Goal: Task Accomplishment & Management: Use online tool/utility

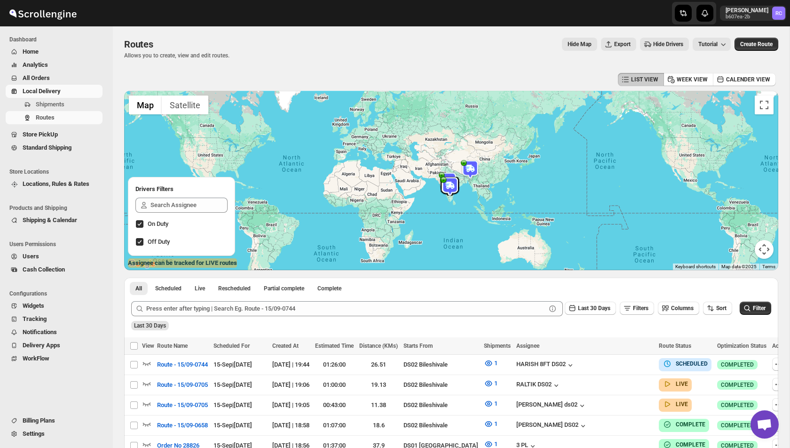
click at [775, 104] on div at bounding box center [451, 180] width 654 height 179
click at [570, 48] on button "Hide Map" at bounding box center [579, 44] width 35 height 13
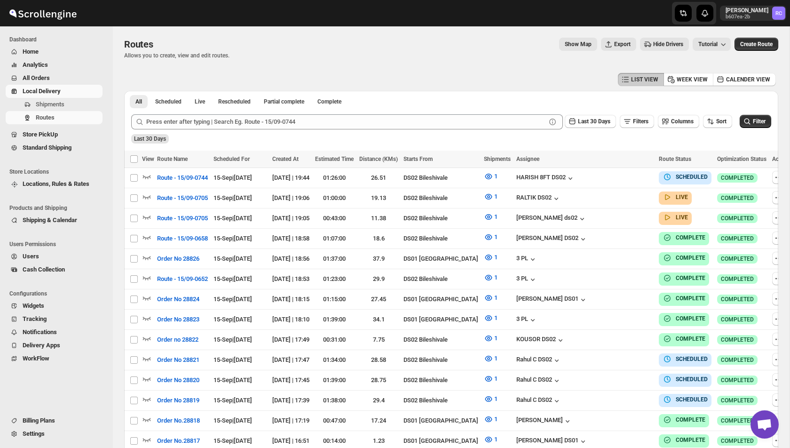
click at [570, 48] on button "Show Map" at bounding box center [578, 44] width 38 height 13
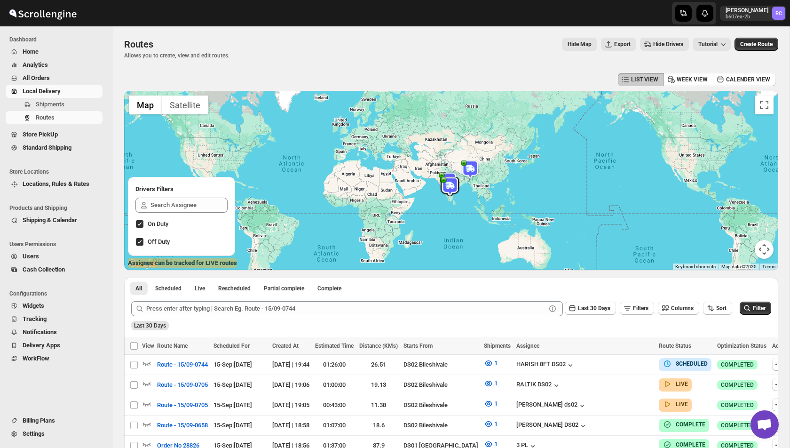
click at [153, 243] on span "Off Duty" at bounding box center [159, 241] width 22 height 7
click at [143, 243] on input "Off Duty" at bounding box center [140, 242] width 8 height 8
click at [153, 243] on span "Off Duty" at bounding box center [159, 241] width 22 height 7
click at [143, 243] on input "Off Duty" at bounding box center [140, 242] width 8 height 8
click at [763, 250] on button "Map camera controls" at bounding box center [764, 249] width 19 height 19
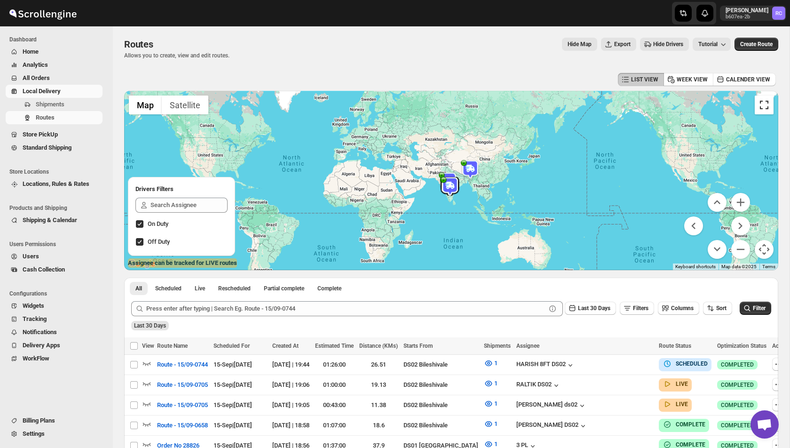
click at [766, 104] on button "Toggle fullscreen view" at bounding box center [764, 104] width 19 height 19
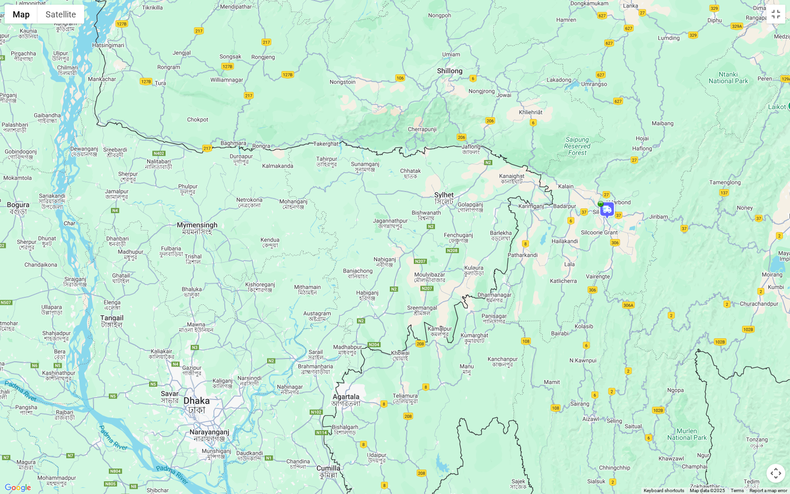
click at [612, 208] on img at bounding box center [607, 210] width 19 height 19
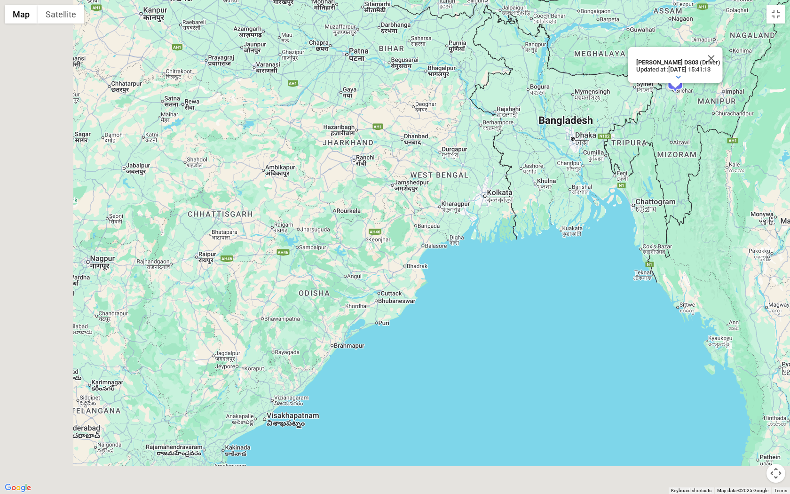
drag, startPoint x: 296, startPoint y: 144, endPoint x: 512, endPoint y: 106, distance: 219.2
click at [509, 106] on div "[PERSON_NAME] DS03 (Driver) Updated at : [DATE] 15:41:13 Duty mode Enabled Batt…" at bounding box center [395, 247] width 790 height 494
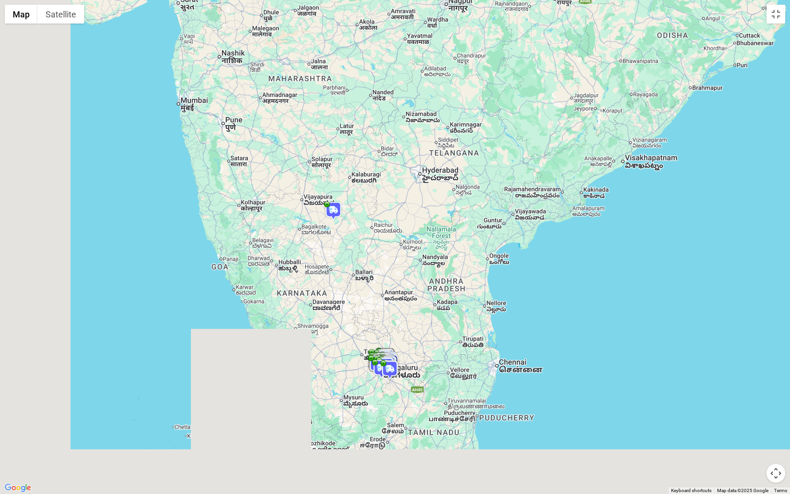
drag, startPoint x: 346, startPoint y: 311, endPoint x: 506, endPoint y: 71, distance: 288.7
click at [506, 71] on div "[PERSON_NAME] DS03 (Driver) Updated at : [DATE] 15:41:13 Duty mode Enabled Batt…" at bounding box center [395, 247] width 790 height 494
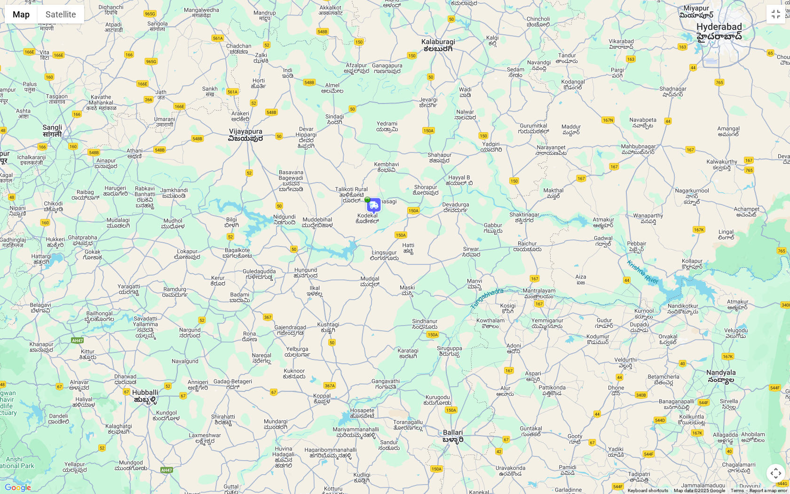
click at [371, 208] on img at bounding box center [374, 206] width 19 height 19
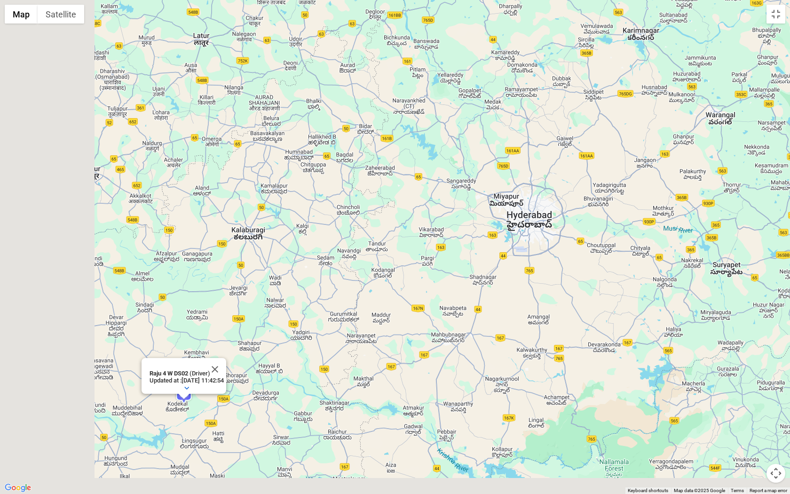
drag, startPoint x: 230, startPoint y: 375, endPoint x: 430, endPoint y: 239, distance: 242.1
click at [429, 239] on div "Raju 4 W DS02 (Driver) Updated at : [DATE] 11:42:54 Duty mode Enabled Battery p…" at bounding box center [395, 247] width 790 height 494
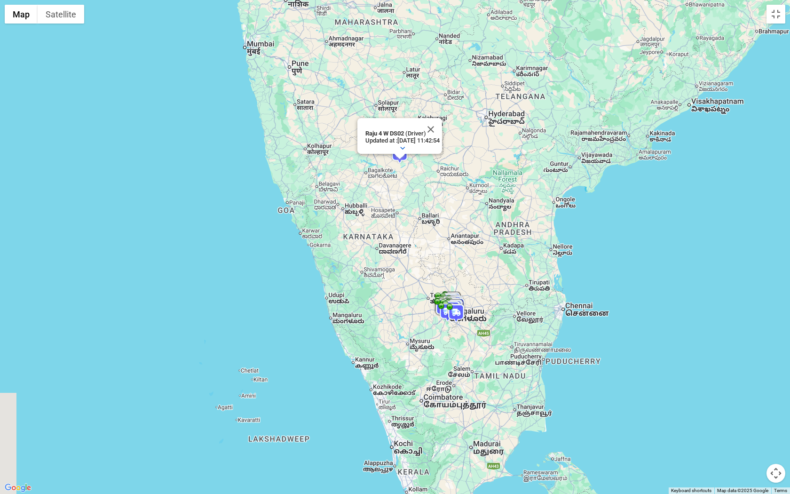
drag, startPoint x: 508, startPoint y: 407, endPoint x: 458, endPoint y: 270, distance: 146.3
click at [458, 270] on div "Raju 4 W DS02 (Driver) Updated at : [DATE] 11:42:54 Duty mode Enabled Battery p…" at bounding box center [395, 247] width 790 height 494
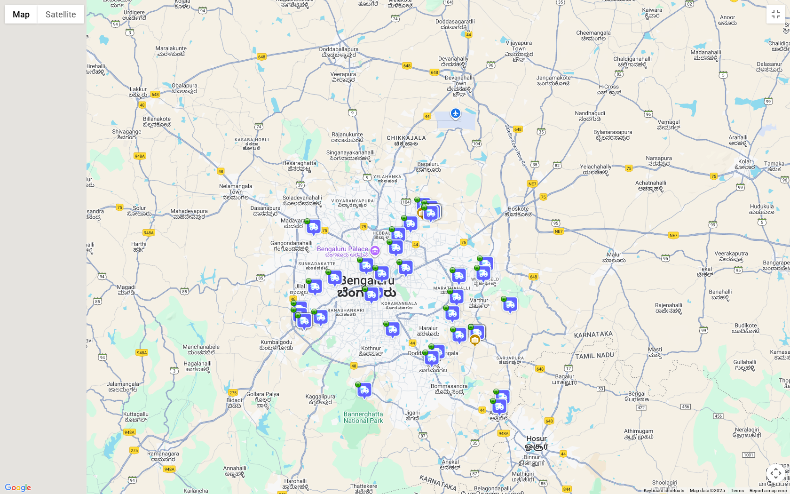
drag, startPoint x: 327, startPoint y: 310, endPoint x: 435, endPoint y: 286, distance: 109.8
click at [435, 286] on div "Raju 4 W DS02 (Driver) Updated at : [DATE] 11:42:54 Duty mode Enabled Battery p…" at bounding box center [395, 247] width 790 height 494
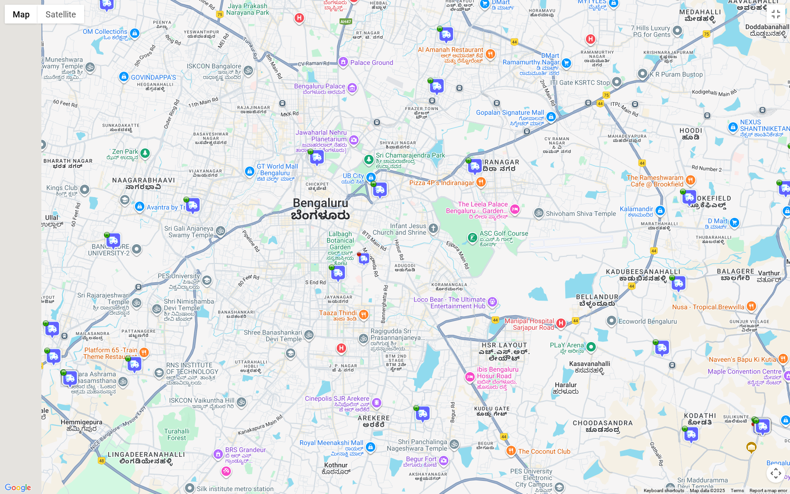
drag, startPoint x: 328, startPoint y: 309, endPoint x: 403, endPoint y: 263, distance: 87.4
click at [403, 263] on div "Raju 4 W DS02 (Driver) Updated at : [DATE] 11:42:54 Duty mode Enabled Battery p…" at bounding box center [395, 247] width 790 height 494
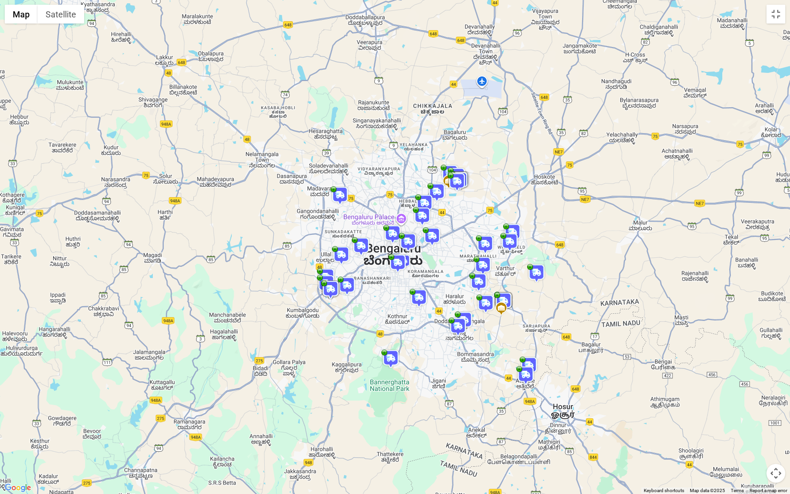
click at [418, 300] on img at bounding box center [419, 298] width 19 height 19
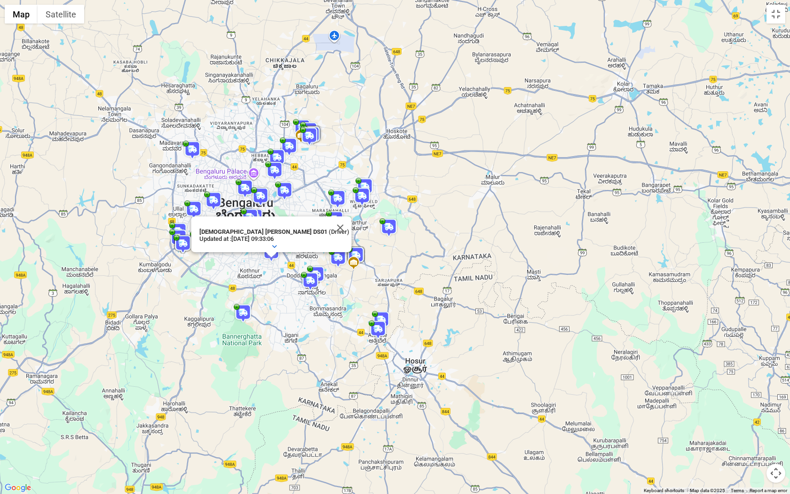
drag, startPoint x: 256, startPoint y: 351, endPoint x: 450, endPoint y: 144, distance: 283.2
click at [450, 144] on div "[DEMOGRAPHIC_DATA] [PERSON_NAME] DS01 (Driver) Updated at : [DATE] 09:33:06 Dut…" at bounding box center [395, 247] width 790 height 494
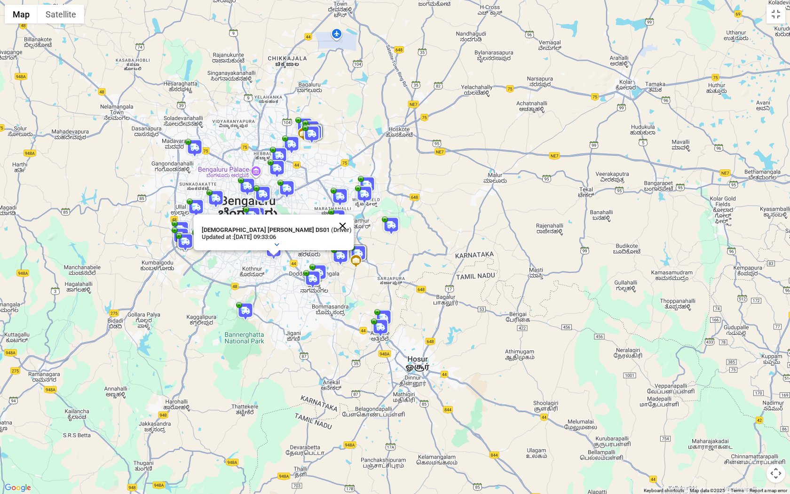
click at [332, 224] on button "Close" at bounding box center [343, 225] width 23 height 23
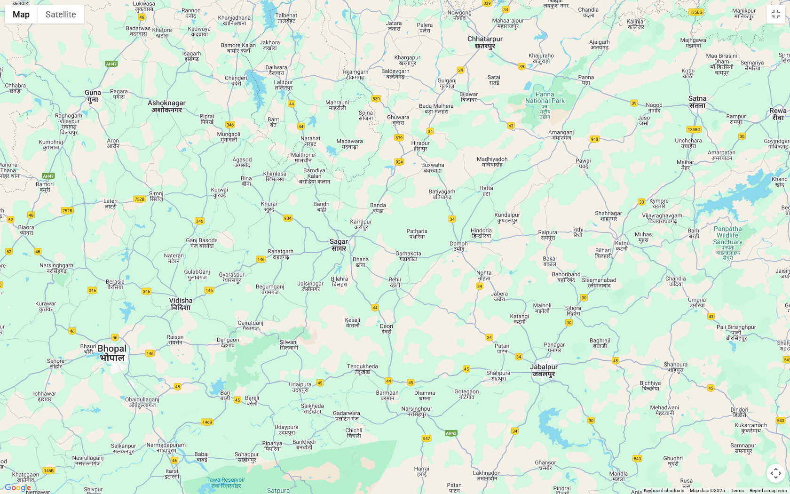
click at [775, 447] on button "Map camera controls" at bounding box center [776, 473] width 19 height 19
click at [771, 447] on button "Map camera controls" at bounding box center [776, 473] width 19 height 19
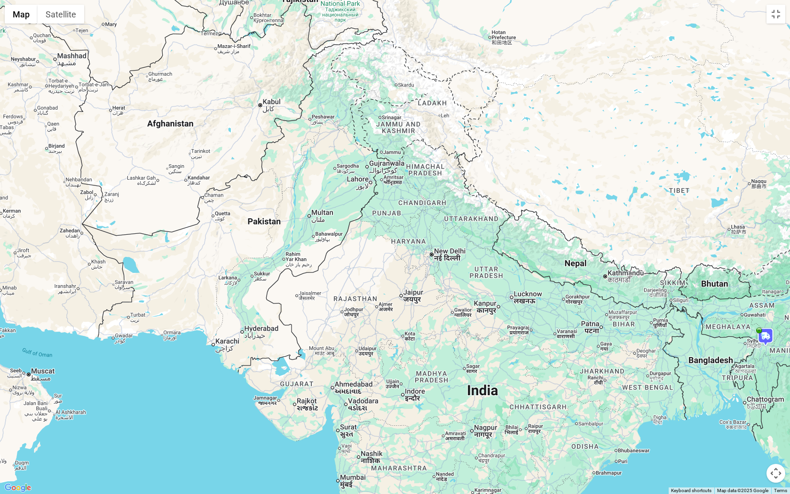
drag, startPoint x: 465, startPoint y: 421, endPoint x: 430, endPoint y: 104, distance: 318.5
click at [430, 99] on div "To navigate, press the arrow keys." at bounding box center [395, 247] width 790 height 494
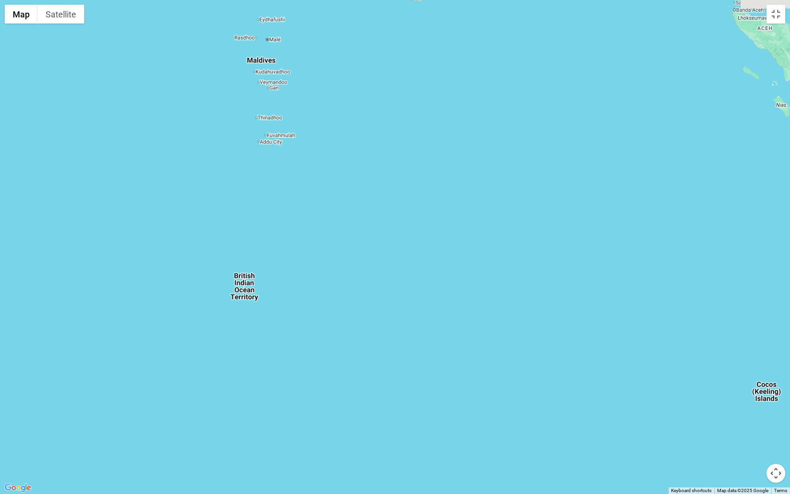
drag, startPoint x: 416, startPoint y: 172, endPoint x: 419, endPoint y: 335, distance: 163.2
click at [419, 335] on div "To navigate, press the arrow keys." at bounding box center [395, 247] width 790 height 494
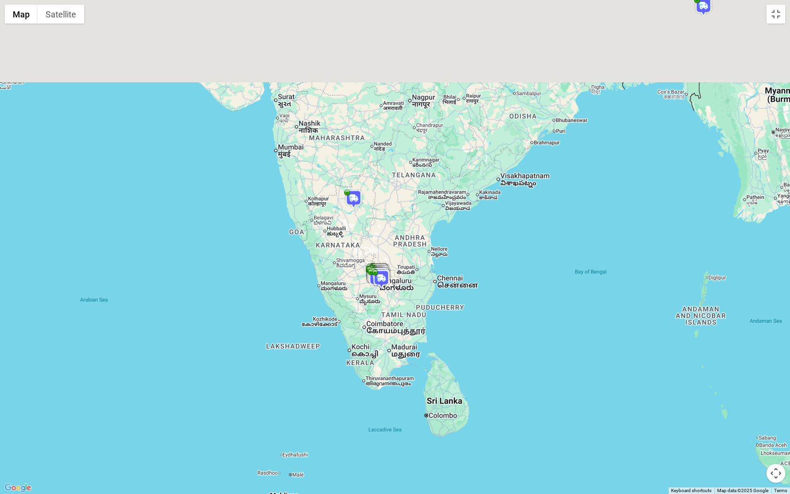
drag, startPoint x: 373, startPoint y: 190, endPoint x: 389, endPoint y: 346, distance: 157.0
click at [389, 347] on div "To navigate, press the arrow keys." at bounding box center [395, 247] width 790 height 494
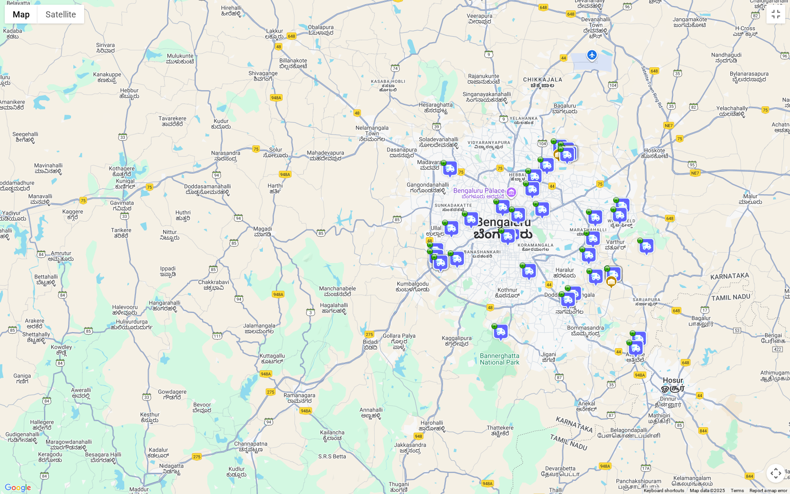
drag, startPoint x: 504, startPoint y: 278, endPoint x: 504, endPoint y: 273, distance: 5.2
click at [504, 276] on div "To navigate, press the arrow keys." at bounding box center [395, 247] width 790 height 494
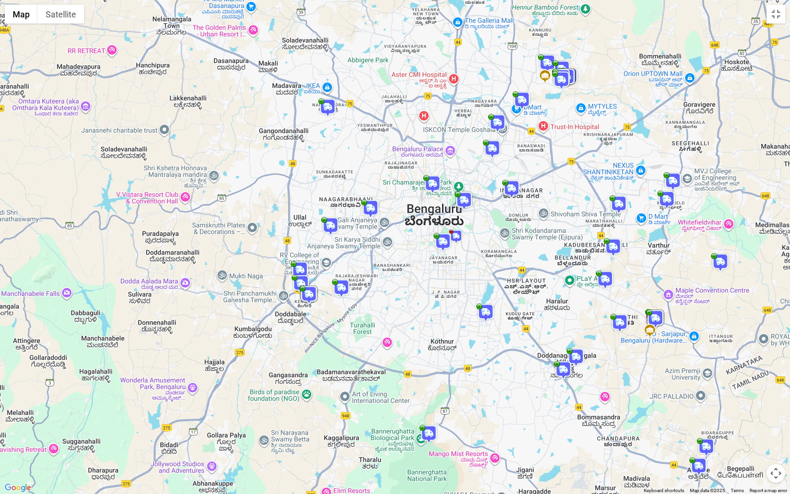
drag, startPoint x: 504, startPoint y: 273, endPoint x: 428, endPoint y: 308, distance: 83.2
click at [428, 308] on div "To navigate, press the arrow keys." at bounding box center [395, 247] width 790 height 494
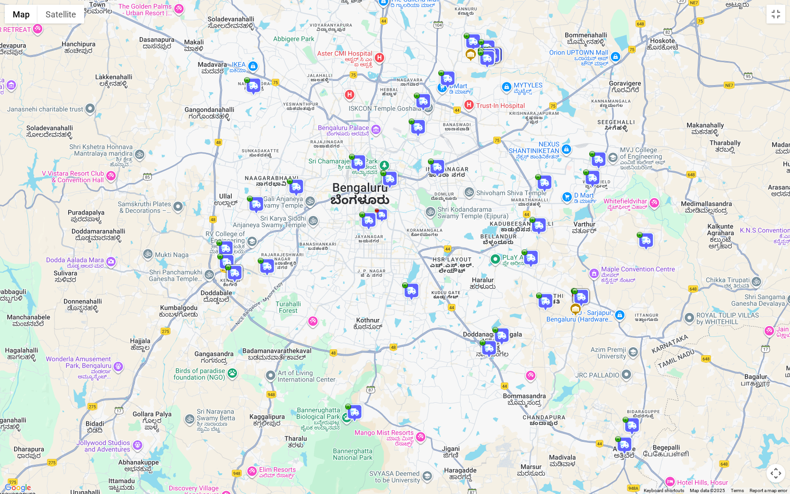
drag, startPoint x: 428, startPoint y: 308, endPoint x: 358, endPoint y: 284, distance: 73.9
click at [358, 284] on div "To navigate, press the arrow keys." at bounding box center [395, 247] width 790 height 494
click at [358, 413] on img at bounding box center [354, 413] width 19 height 19
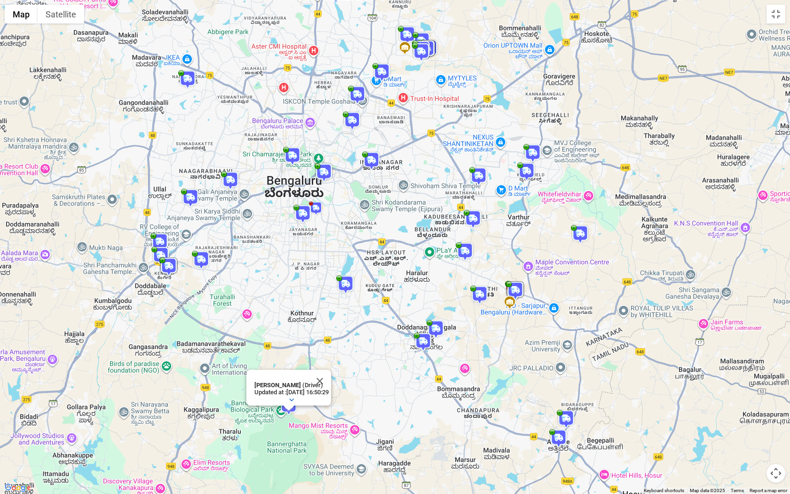
drag, startPoint x: 265, startPoint y: 399, endPoint x: 478, endPoint y: 349, distance: 218.5
click at [478, 349] on div "[PERSON_NAME] (Driver) Updated at : [DATE] 16:50:29 Duty mode Enabled Battery p…" at bounding box center [395, 247] width 790 height 494
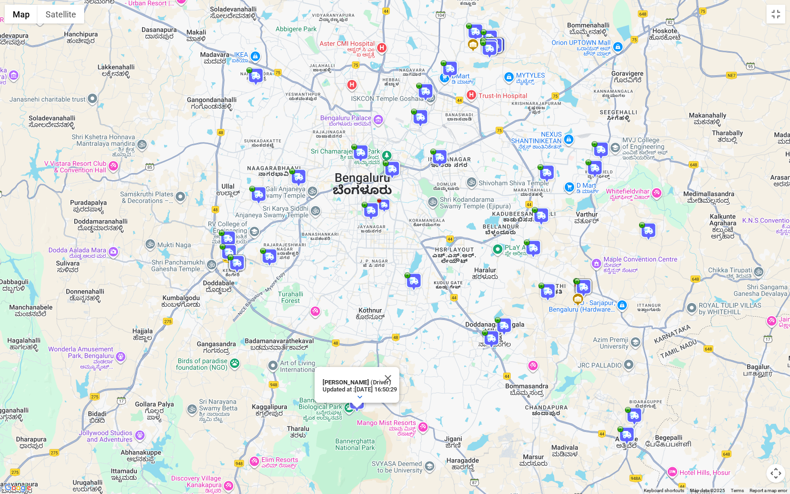
drag, startPoint x: 264, startPoint y: 247, endPoint x: 336, endPoint y: 246, distance: 72.0
click at [336, 246] on div "[PERSON_NAME] (Driver) Updated at : [DATE] 16:50:29 Duty mode Enabled Battery p…" at bounding box center [395, 247] width 790 height 494
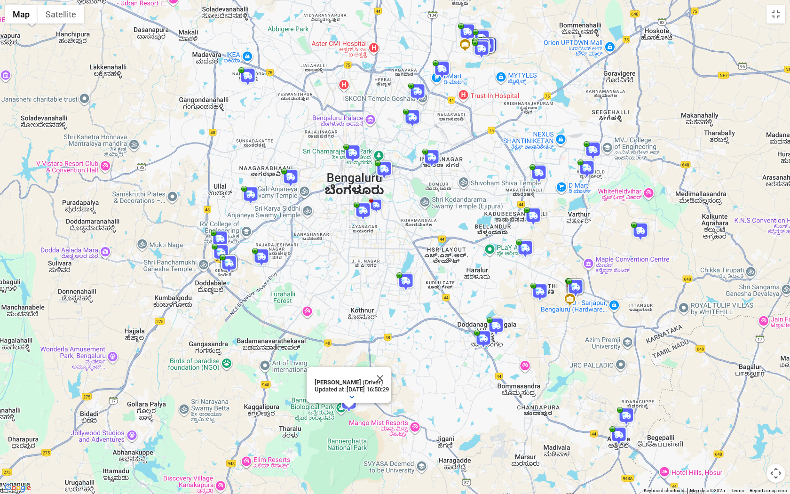
drag, startPoint x: 336, startPoint y: 246, endPoint x: 327, endPoint y: 246, distance: 9.0
click at [327, 246] on div "[PERSON_NAME] (Driver) Updated at : [DATE] 16:50:29 Duty mode Enabled Battery p…" at bounding box center [395, 247] width 790 height 494
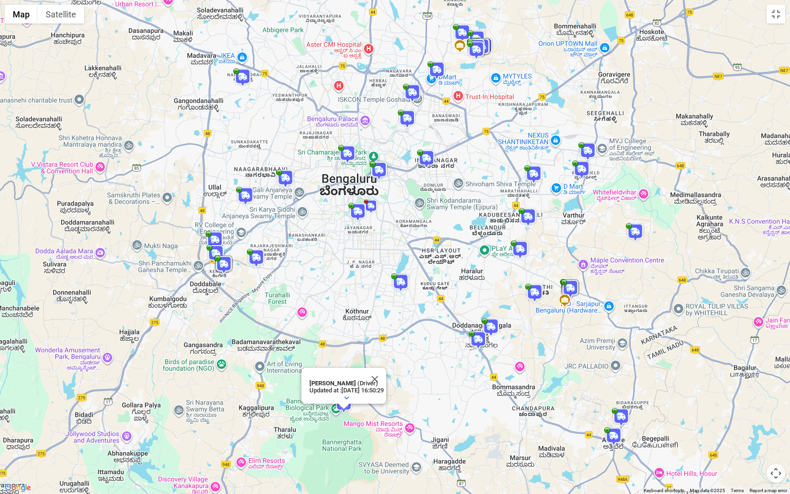
click at [776, 447] on button "Map camera controls" at bounding box center [776, 473] width 19 height 19
click at [778, 447] on button "Map camera controls" at bounding box center [776, 473] width 19 height 19
click at [778, 24] on div "[PERSON_NAME] (Driver) Updated at : [DATE] 16:50:29 Duty mode Enabled Battery p…" at bounding box center [395, 247] width 790 height 494
click at [778, 17] on button "Toggle fullscreen view" at bounding box center [776, 14] width 19 height 19
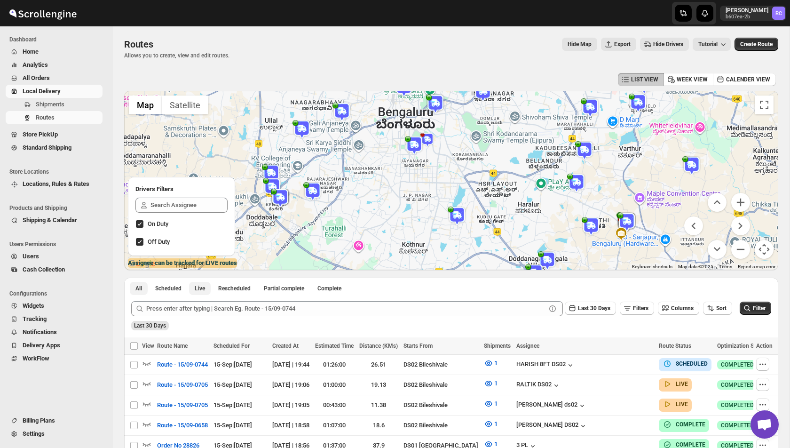
click at [201, 285] on span "Live" at bounding box center [200, 289] width 10 height 8
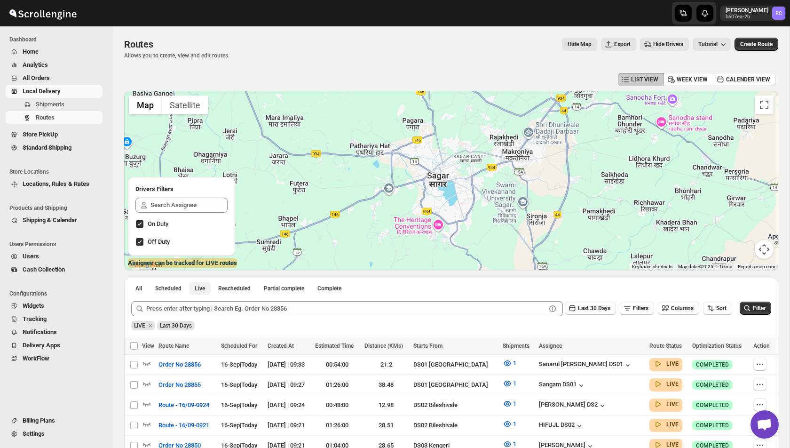
click at [202, 288] on span "Live" at bounding box center [200, 289] width 10 height 8
click at [159, 245] on span "Off Duty" at bounding box center [159, 241] width 22 height 7
click at [143, 245] on input "Off Duty" at bounding box center [140, 242] width 8 height 8
checkbox input "false"
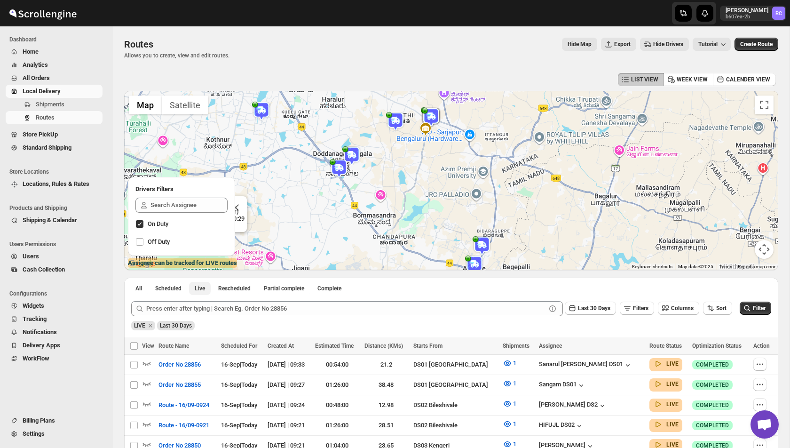
click at [205, 288] on span "Live" at bounding box center [200, 289] width 10 height 8
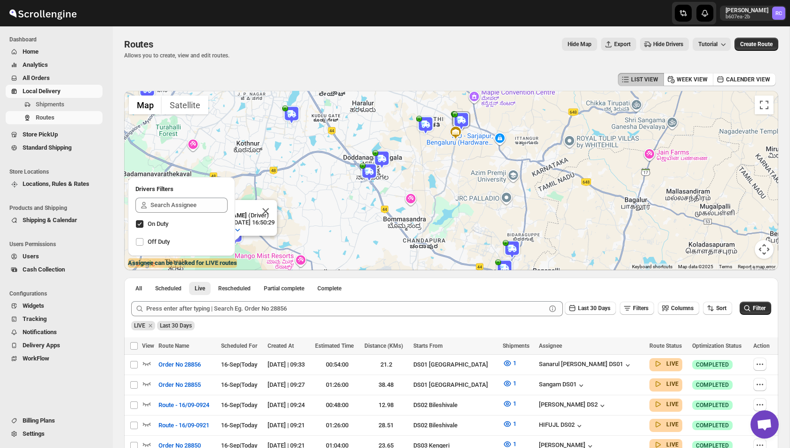
drag, startPoint x: 276, startPoint y: 168, endPoint x: 356, endPoint y: 195, distance: 84.5
click at [356, 195] on div "[PERSON_NAME] (Driver) Updated at : [DATE] 16:50:29 Duty mode Enabled Battery p…" at bounding box center [451, 180] width 654 height 179
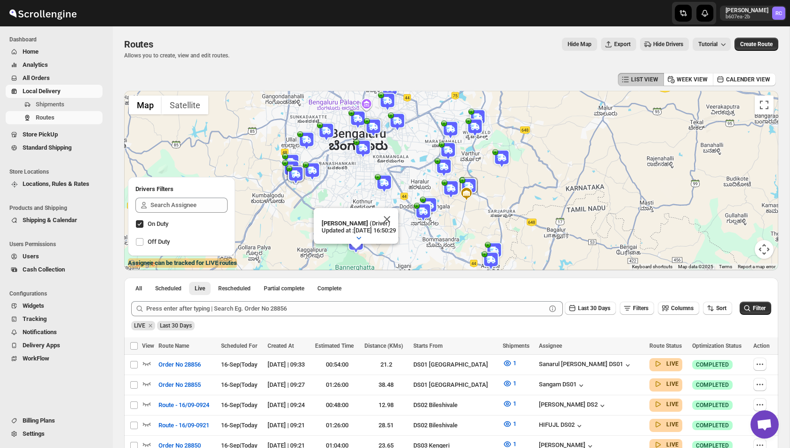
drag, startPoint x: 315, startPoint y: 177, endPoint x: 365, endPoint y: 206, distance: 56.9
click at [365, 206] on div "[PERSON_NAME] (Driver) Updated at : [DATE] 16:50:29 Duty mode Enabled Battery p…" at bounding box center [451, 180] width 654 height 179
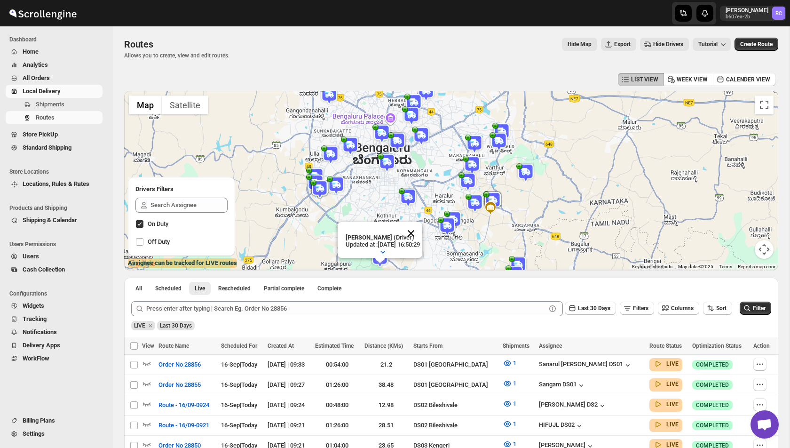
click at [422, 231] on button "Close" at bounding box center [411, 233] width 23 height 23
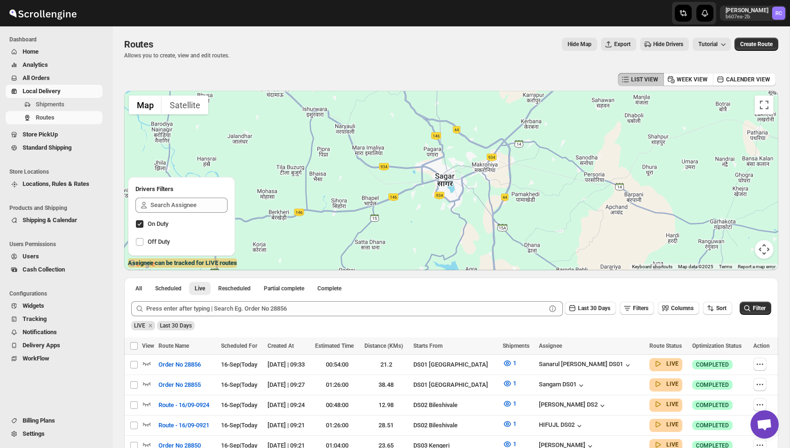
click at [190, 325] on span "Last 30 Days" at bounding box center [176, 325] width 32 height 7
click at [143, 291] on button "All" at bounding box center [139, 288] width 18 height 13
click at [202, 287] on span "Live" at bounding box center [200, 289] width 10 height 8
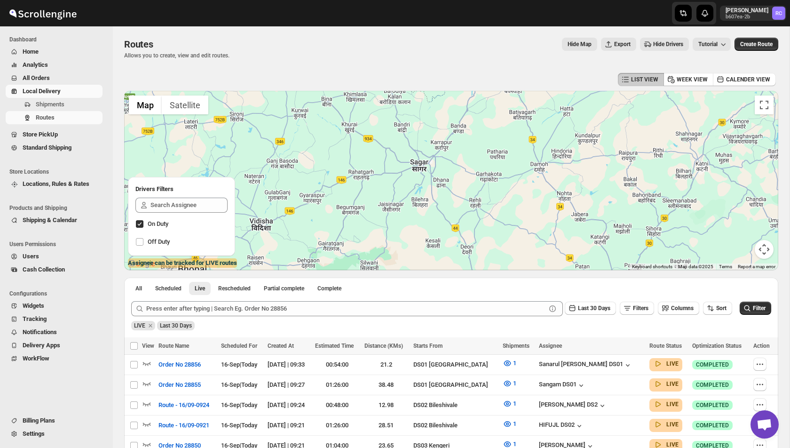
drag, startPoint x: 429, startPoint y: 221, endPoint x: 440, endPoint y: 183, distance: 39.0
click at [440, 183] on div at bounding box center [451, 180] width 654 height 179
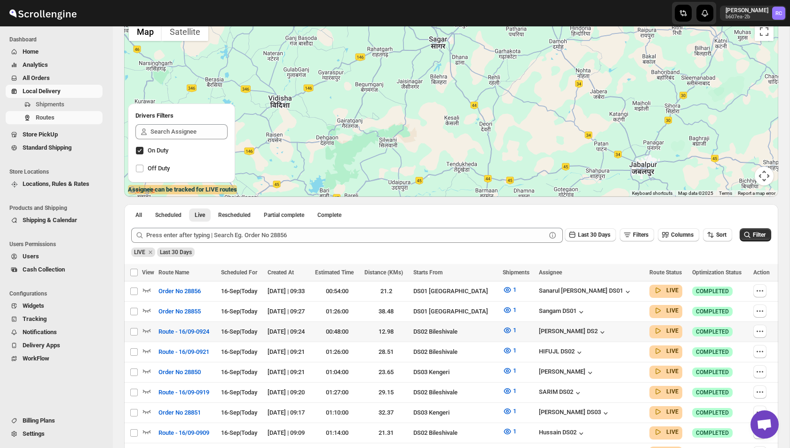
scroll to position [78, 0]
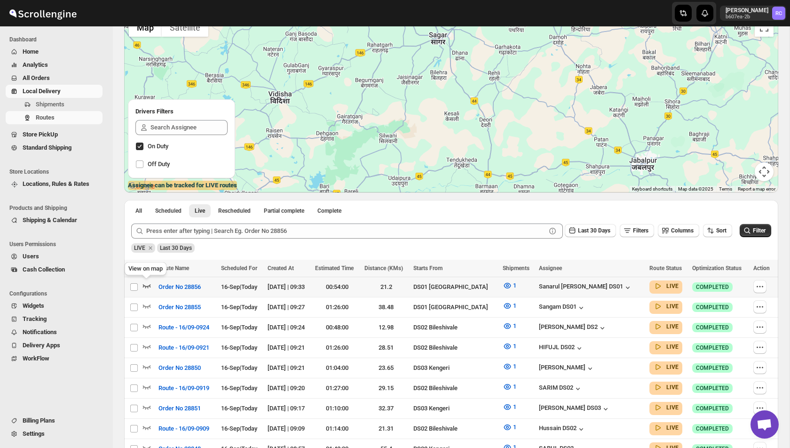
click at [143, 287] on icon "button" at bounding box center [146, 285] width 9 height 9
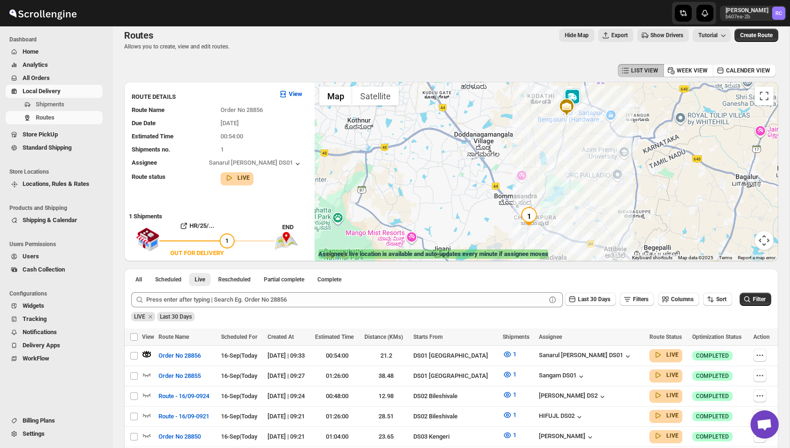
scroll to position [10, 0]
click at [572, 92] on img at bounding box center [572, 96] width 19 height 19
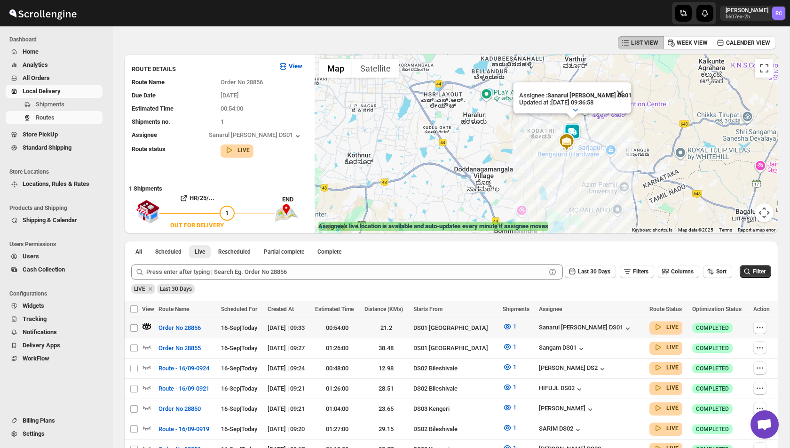
scroll to position [37, 0]
click at [145, 344] on icon "button" at bounding box center [146, 345] width 9 height 9
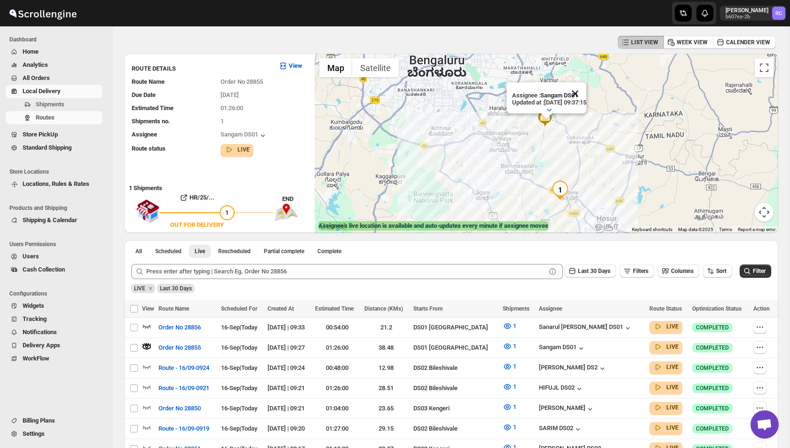
click at [584, 91] on button "Close" at bounding box center [575, 93] width 23 height 23
click at [146, 366] on icon "button" at bounding box center [146, 366] width 9 height 9
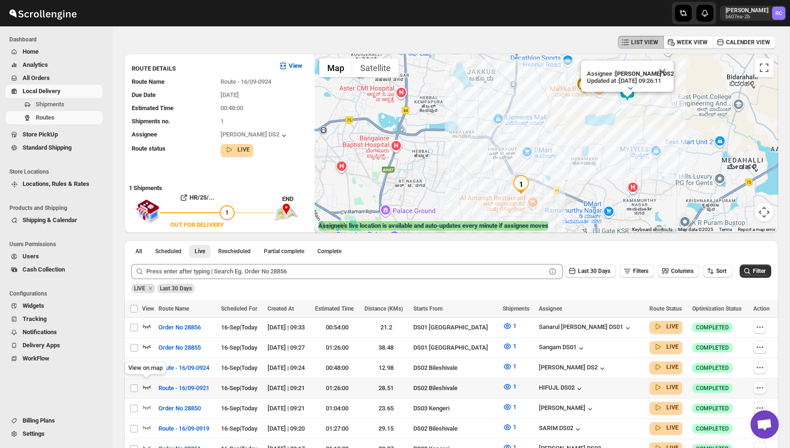
click at [147, 386] on icon "button" at bounding box center [146, 386] width 9 height 9
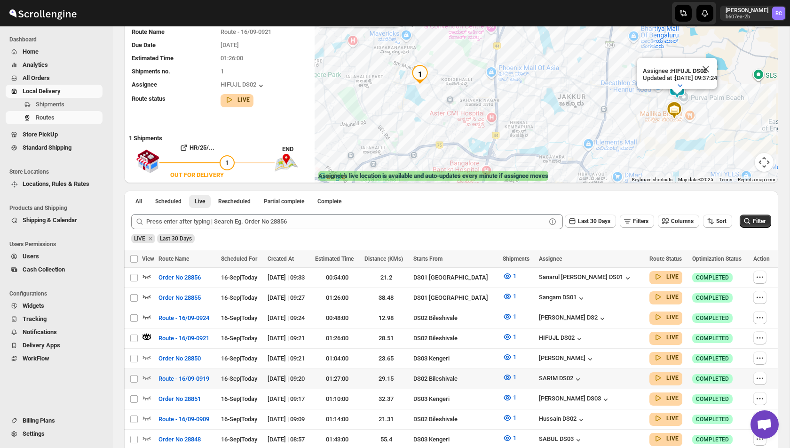
scroll to position [92, 0]
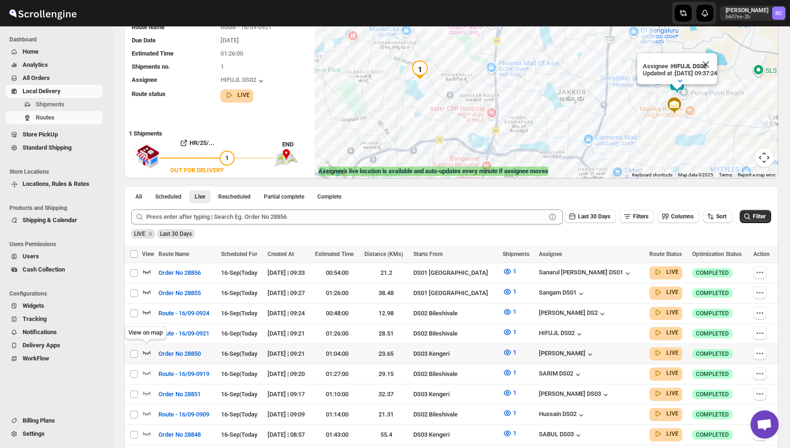
click at [147, 351] on icon "button" at bounding box center [146, 352] width 9 height 9
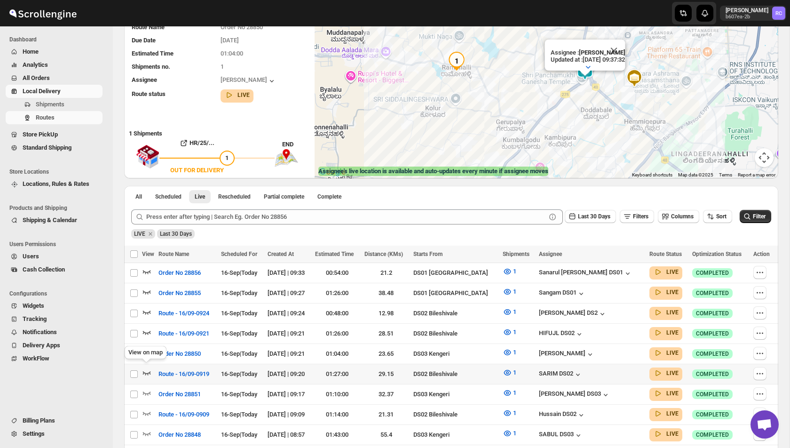
click at [145, 368] on icon "button" at bounding box center [146, 372] width 9 height 9
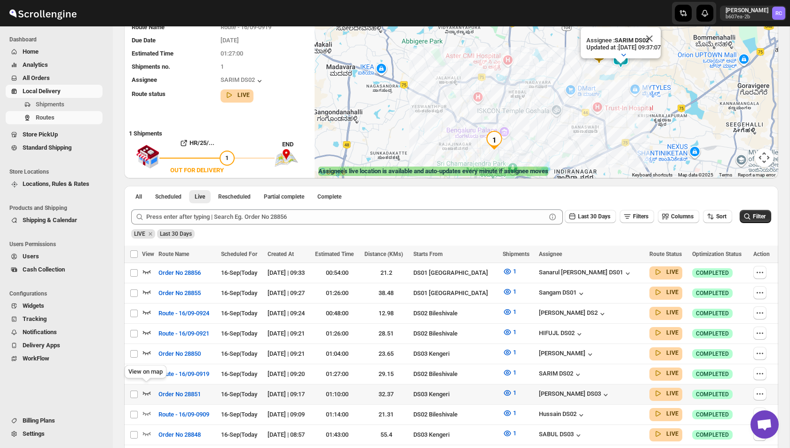
click at [143, 388] on icon "button" at bounding box center [146, 392] width 9 height 9
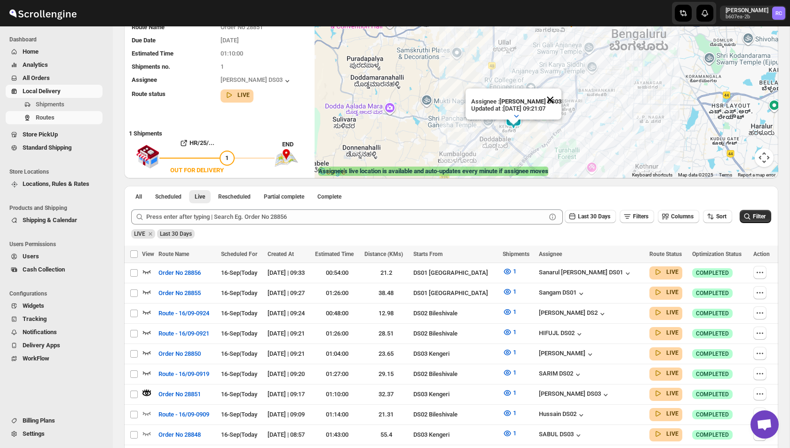
click at [550, 97] on button "Close" at bounding box center [550, 99] width 23 height 23
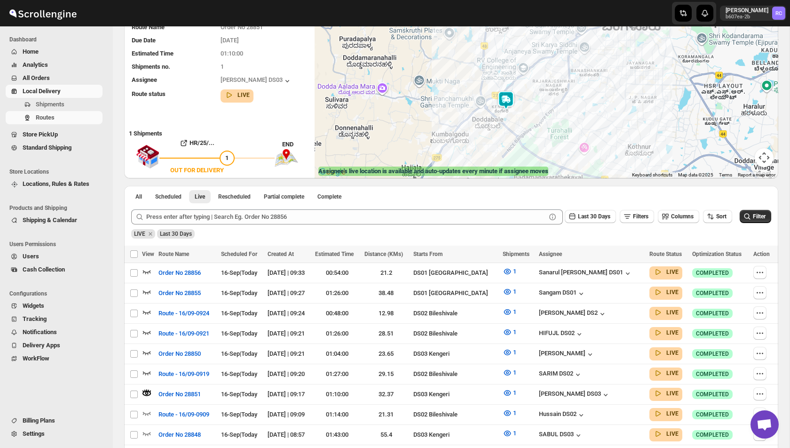
drag, startPoint x: 464, startPoint y: 91, endPoint x: 457, endPoint y: 72, distance: 20.1
click at [457, 72] on div at bounding box center [547, 88] width 464 height 179
click at [142, 410] on td "Select route" at bounding box center [133, 414] width 18 height 20
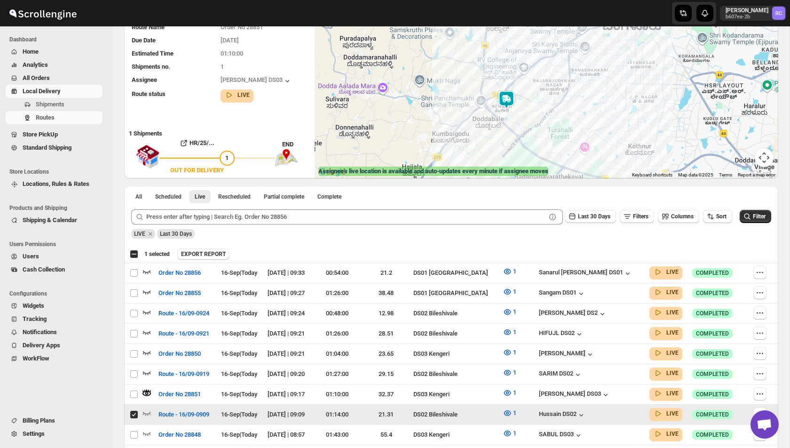
click at [130, 411] on input "Select route" at bounding box center [134, 415] width 8 height 8
checkbox input "false"
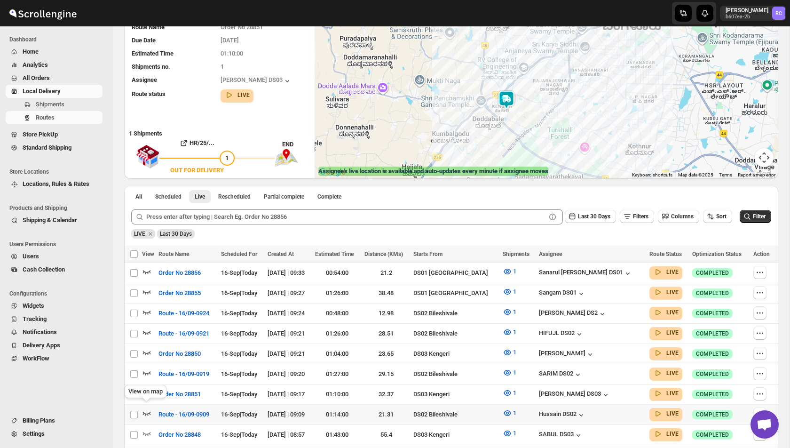
click at [145, 412] on icon "button" at bounding box center [147, 414] width 8 height 4
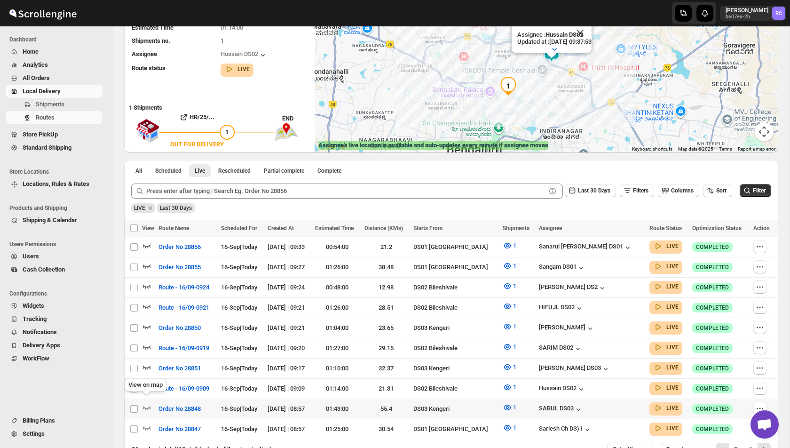
scroll to position [133, 0]
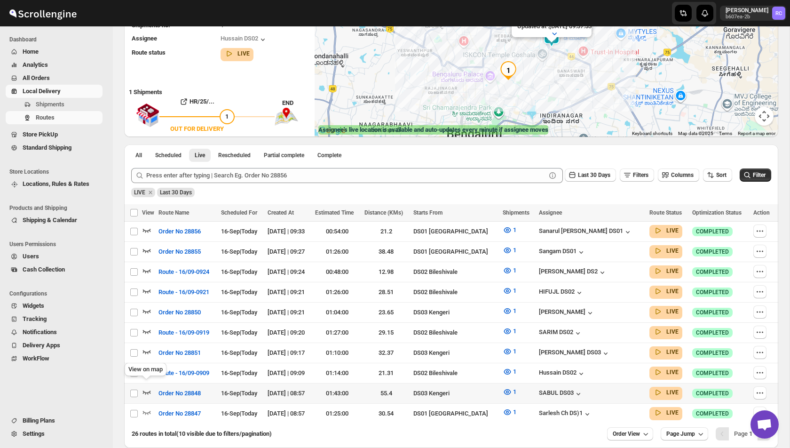
click at [146, 388] on icon "button" at bounding box center [146, 391] width 9 height 9
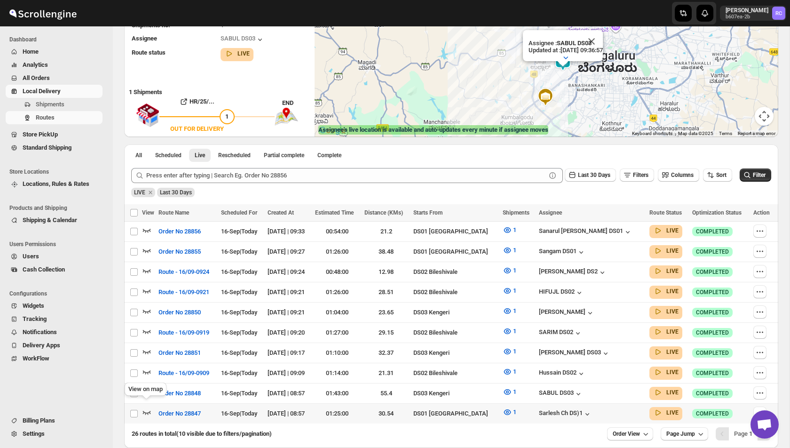
click at [148, 411] on icon "button" at bounding box center [147, 413] width 8 height 4
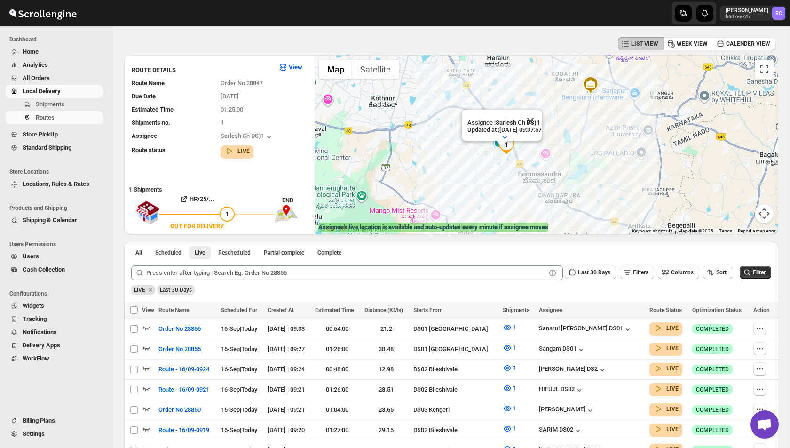
scroll to position [36, 0]
click at [540, 119] on button "Close" at bounding box center [530, 121] width 23 height 23
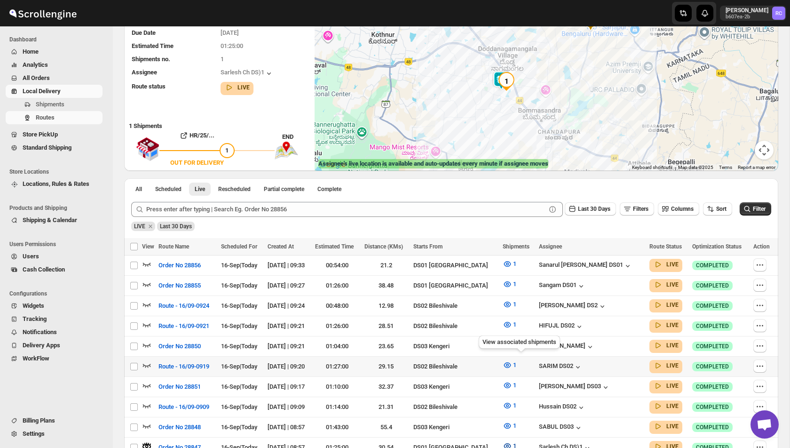
scroll to position [0, 0]
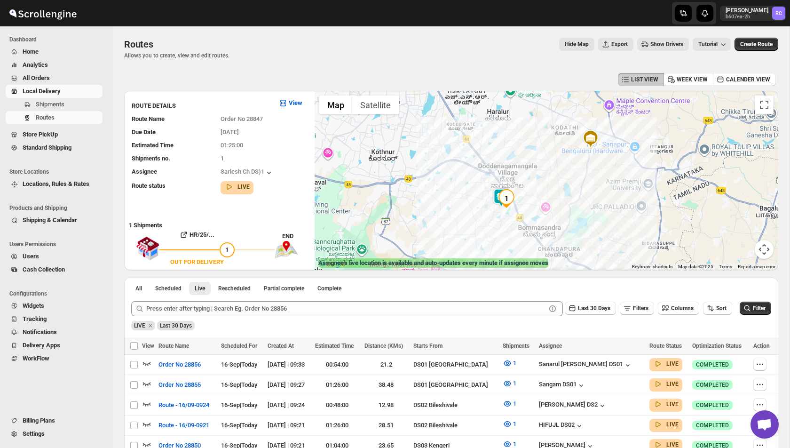
drag, startPoint x: 519, startPoint y: 141, endPoint x: 516, endPoint y: 166, distance: 25.1
click at [516, 166] on div at bounding box center [547, 180] width 464 height 179
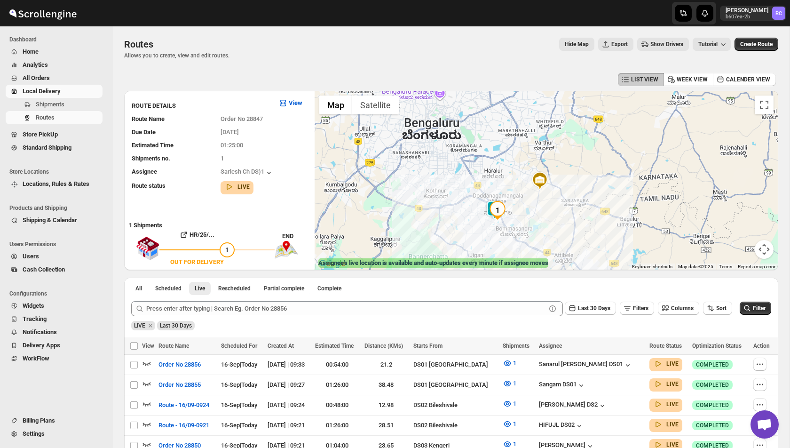
drag, startPoint x: 449, startPoint y: 119, endPoint x: 464, endPoint y: 166, distance: 48.6
click at [464, 166] on div at bounding box center [547, 180] width 464 height 179
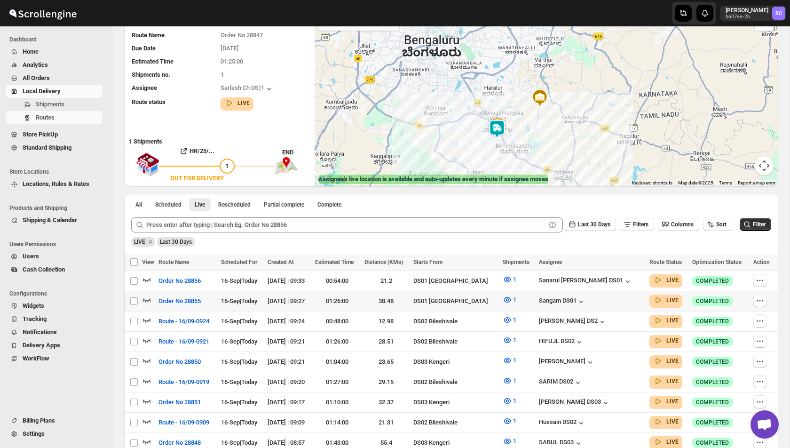
scroll to position [88, 0]
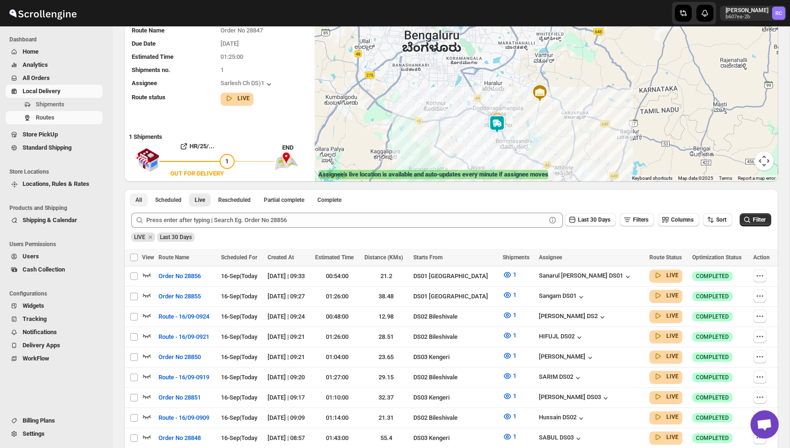
click at [146, 204] on button "All" at bounding box center [139, 199] width 18 height 13
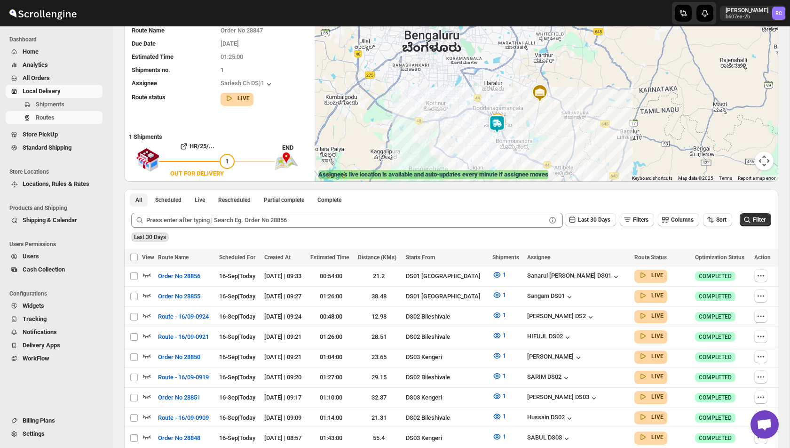
click at [137, 201] on span "All" at bounding box center [138, 200] width 7 height 8
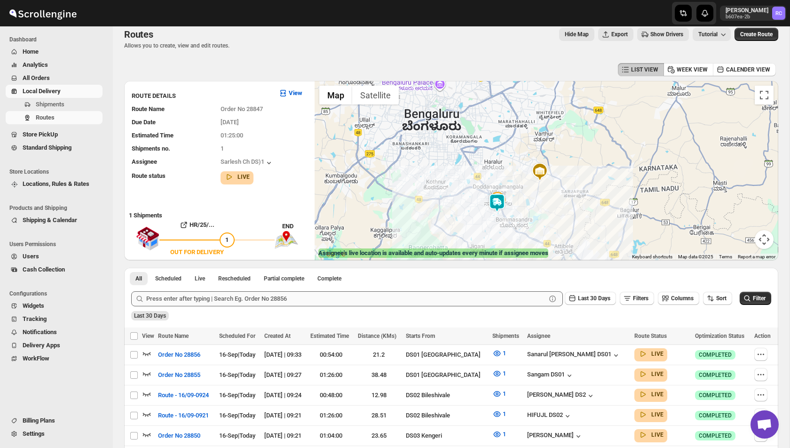
scroll to position [3, 0]
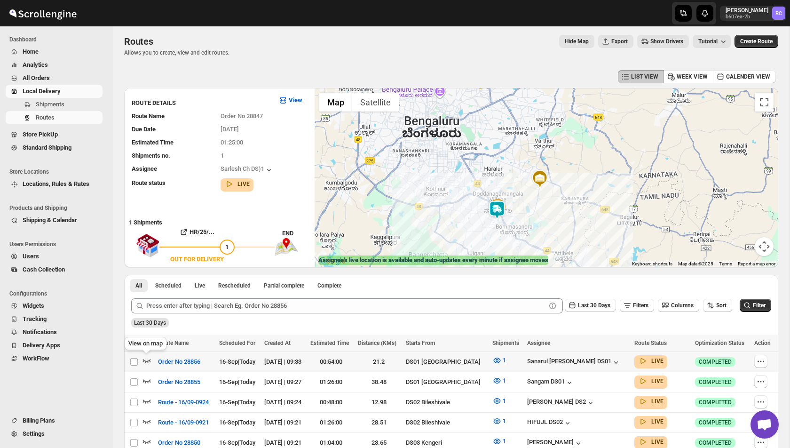
click at [151, 360] on icon "button" at bounding box center [146, 360] width 9 height 9
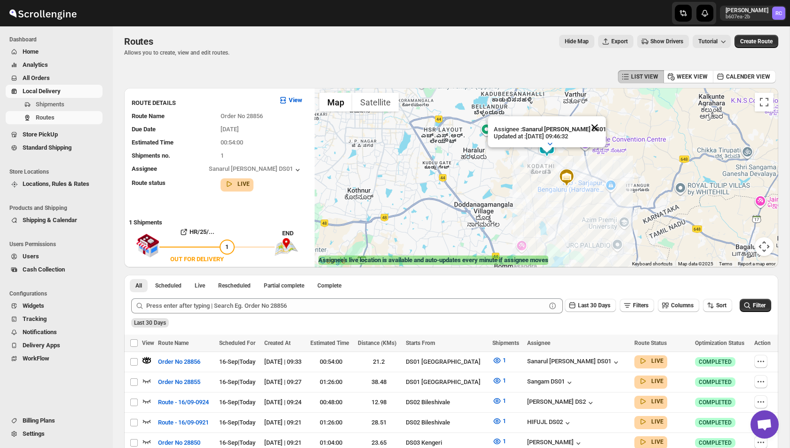
click at [583, 122] on button "Close" at bounding box center [594, 127] width 23 height 23
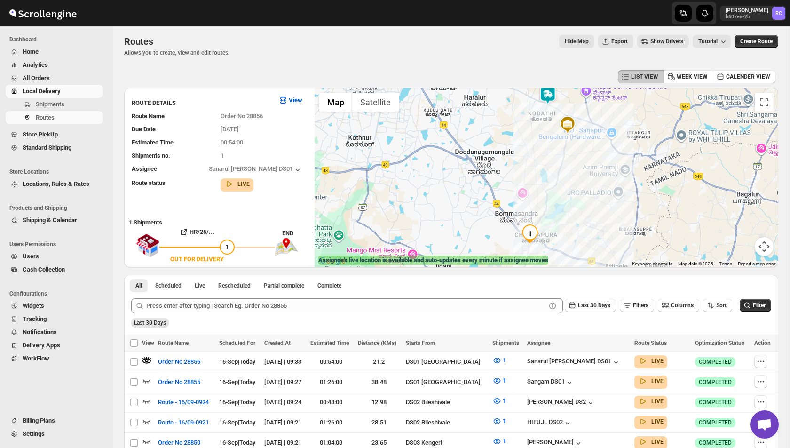
drag, startPoint x: 519, startPoint y: 216, endPoint x: 502, endPoint y: 215, distance: 17.0
click at [502, 215] on div at bounding box center [547, 177] width 464 height 179
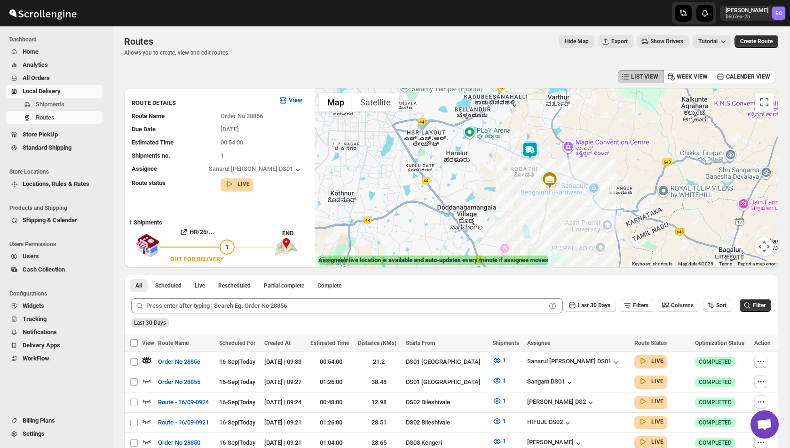
click at [532, 153] on img at bounding box center [530, 150] width 19 height 19
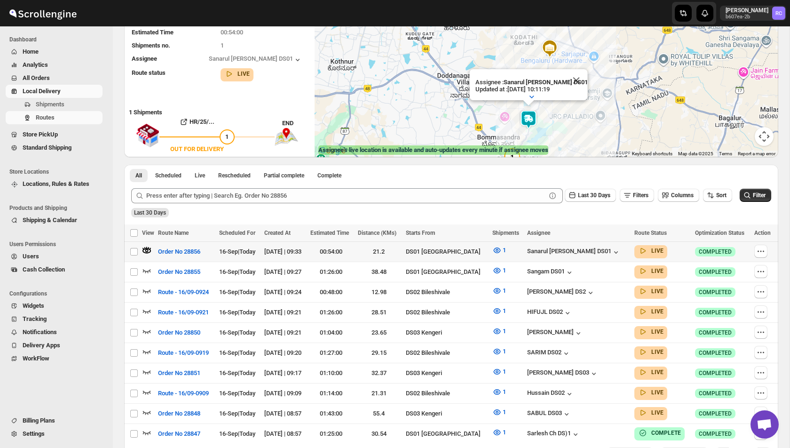
scroll to position [119, 0]
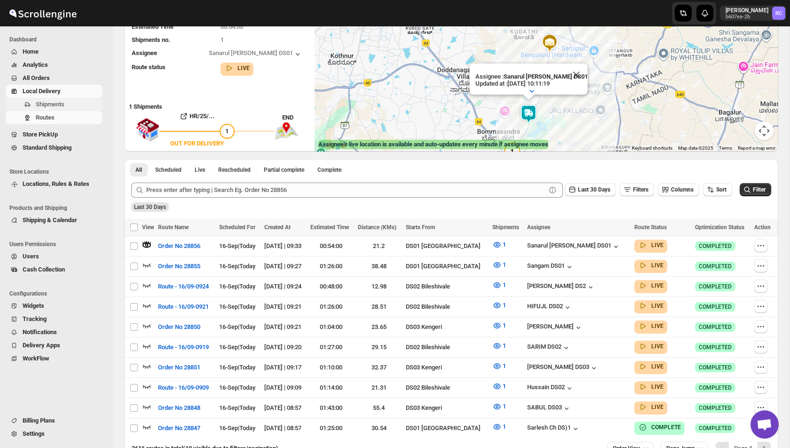
click at [74, 106] on span "Shipments" at bounding box center [68, 104] width 65 height 9
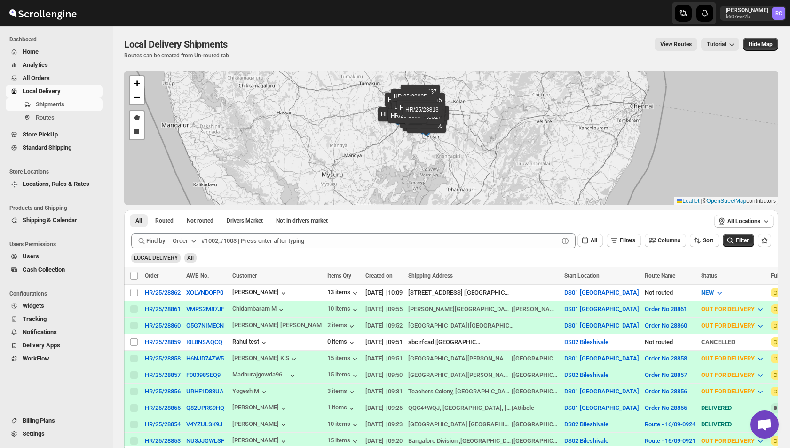
drag, startPoint x: 461, startPoint y: 95, endPoint x: 440, endPoint y: 142, distance: 51.8
click at [440, 142] on div "HR/25/28862 HR/25/28861 HR/25/28860 HR/25/28859 HR/25/28858 HR/25/28857 HR/25/2…" at bounding box center [451, 138] width 654 height 135
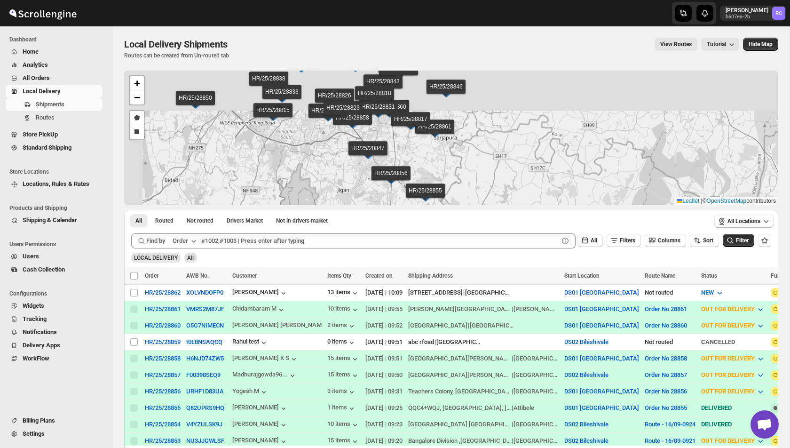
drag, startPoint x: 384, startPoint y: 108, endPoint x: 457, endPoint y: 179, distance: 101.8
click at [456, 179] on div "HR/25/28862 HR/25/28861 HR/25/28860 HR/25/28859 HR/25/28858 HR/25/28857 HR/25/2…" at bounding box center [451, 138] width 654 height 135
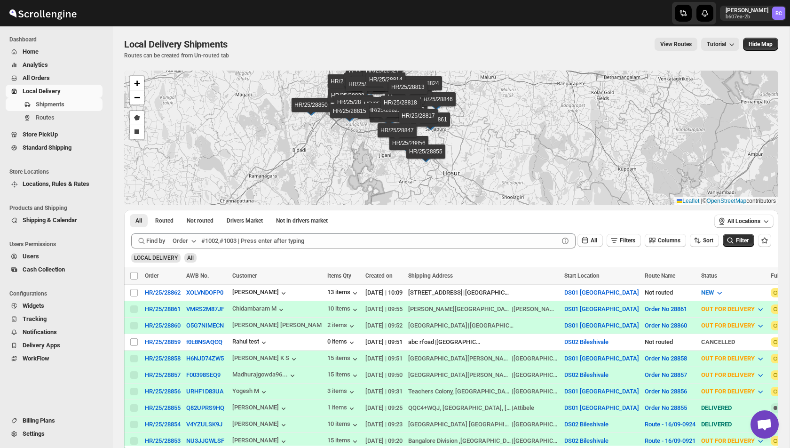
drag, startPoint x: 372, startPoint y: 123, endPoint x: 363, endPoint y: 159, distance: 37.3
click at [372, 124] on div "HR/25/28862 HR/25/28861 HR/25/28860 HR/25/28859 HR/25/28858 HR/25/28857 HR/25/2…" at bounding box center [451, 138] width 654 height 135
click at [139, 114] on link "Draw a polygon" at bounding box center [137, 118] width 14 height 14
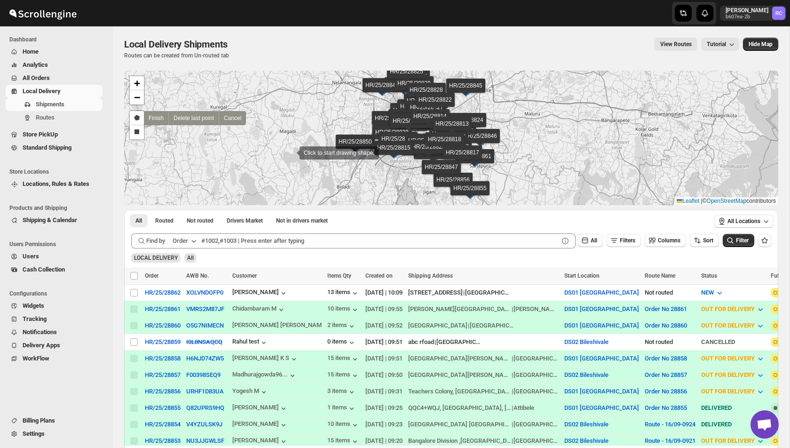
drag, startPoint x: 246, startPoint y: 115, endPoint x: 289, endPoint y: 150, distance: 55.5
click at [290, 152] on div at bounding box center [290, 152] width 19 height 19
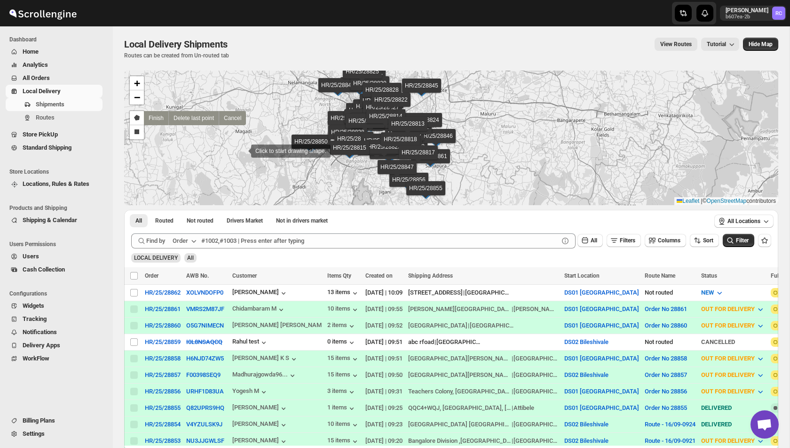
drag, startPoint x: 289, startPoint y: 150, endPoint x: 234, endPoint y: 147, distance: 55.6
click at [234, 147] on div at bounding box center [241, 150] width 19 height 19
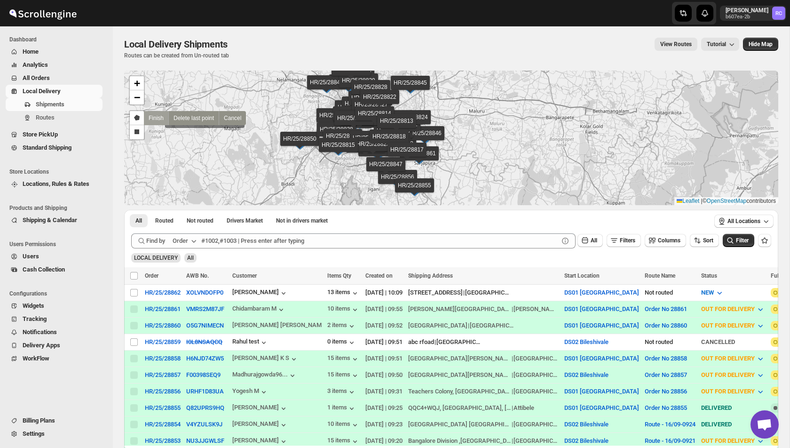
click at [156, 120] on link "Finish" at bounding box center [156, 118] width 24 height 14
click at [139, 132] on link "Draw a rectangle" at bounding box center [137, 132] width 14 height 14
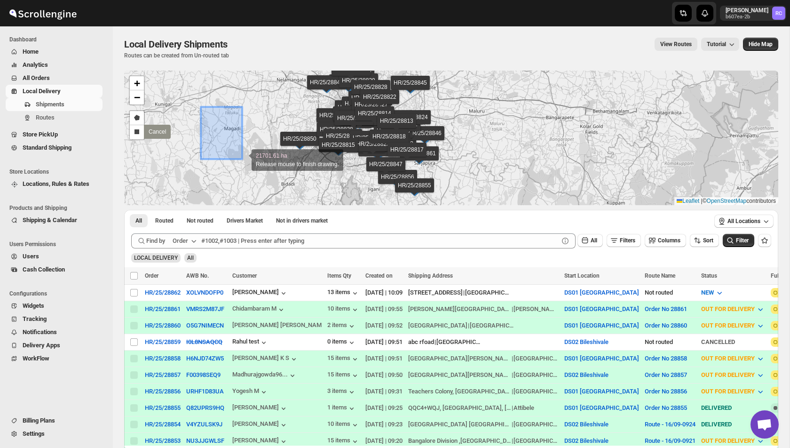
drag, startPoint x: 201, startPoint y: 107, endPoint x: 242, endPoint y: 159, distance: 66.3
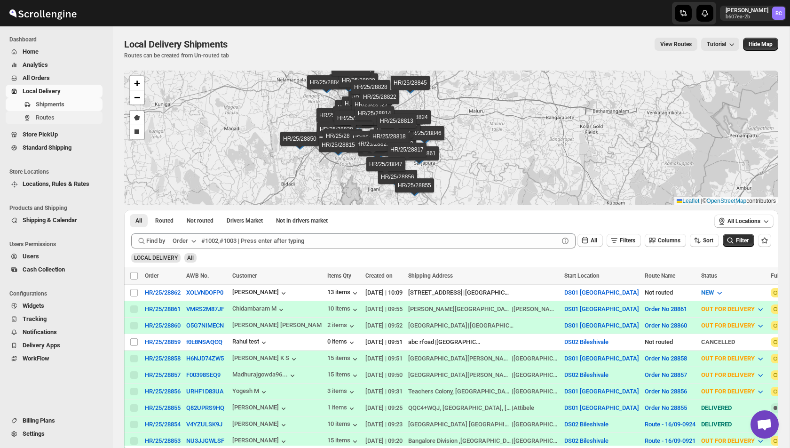
click at [59, 116] on span "Routes" at bounding box center [68, 117] width 65 height 9
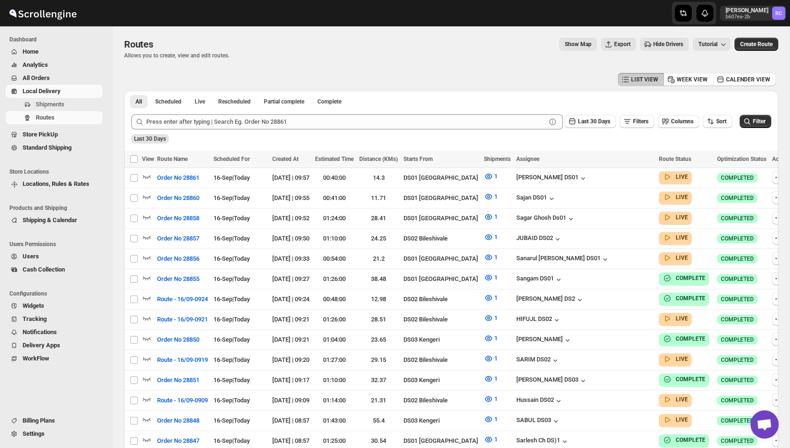
click at [569, 46] on span "Show Map" at bounding box center [578, 44] width 27 height 8
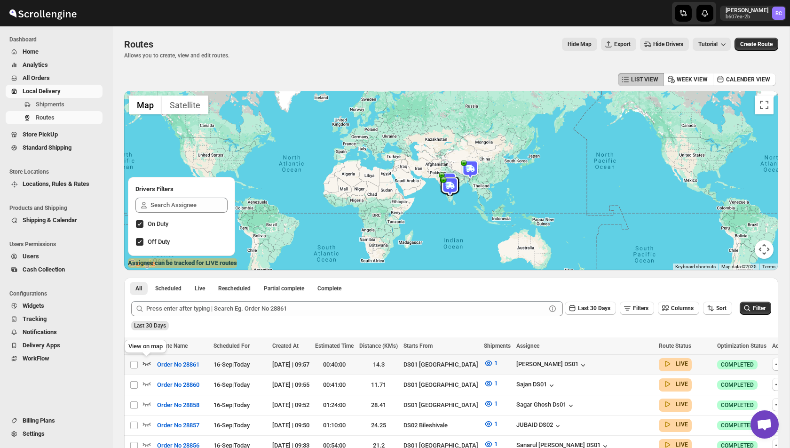
click at [147, 363] on icon "button" at bounding box center [146, 362] width 9 height 9
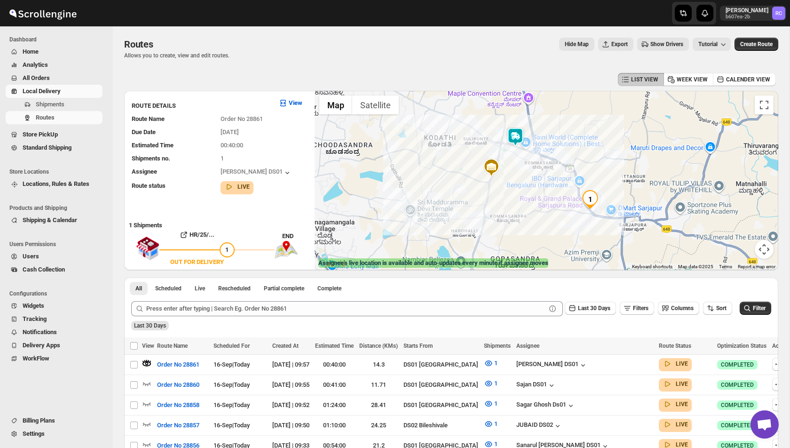
click at [515, 136] on img at bounding box center [515, 136] width 19 height 19
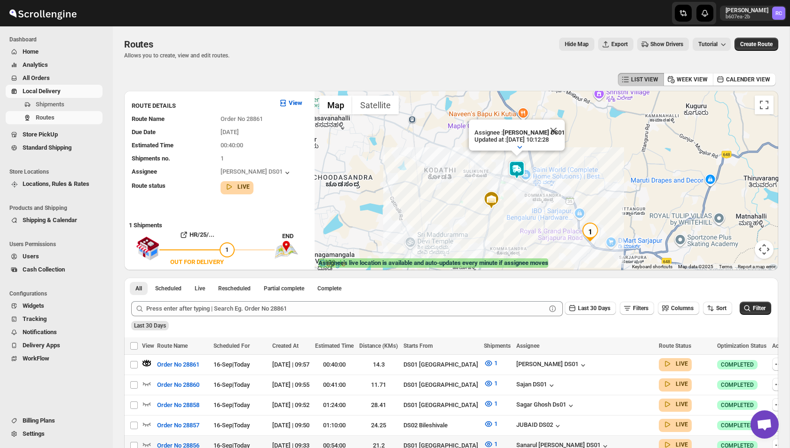
scroll to position [168, 0]
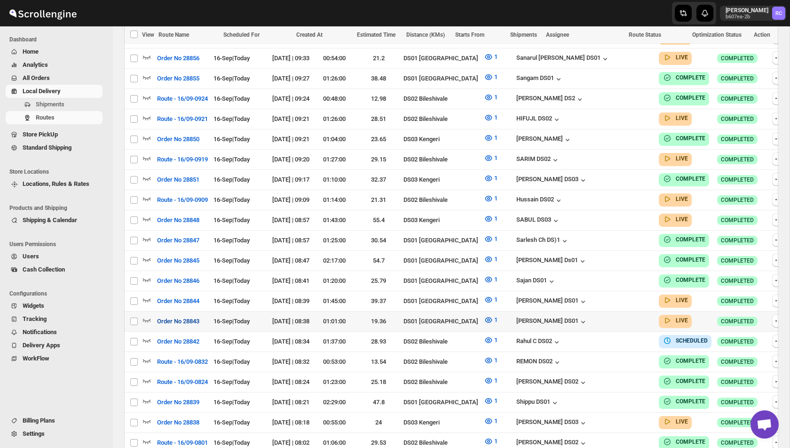
scroll to position [408, 0]
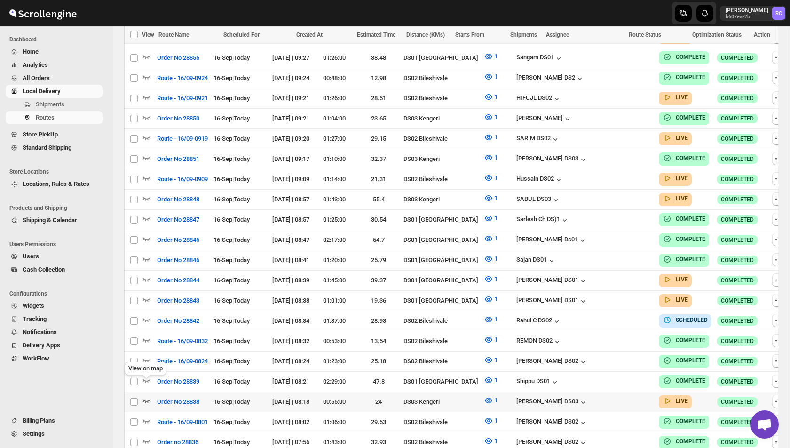
click at [146, 396] on icon "button" at bounding box center [146, 400] width 9 height 9
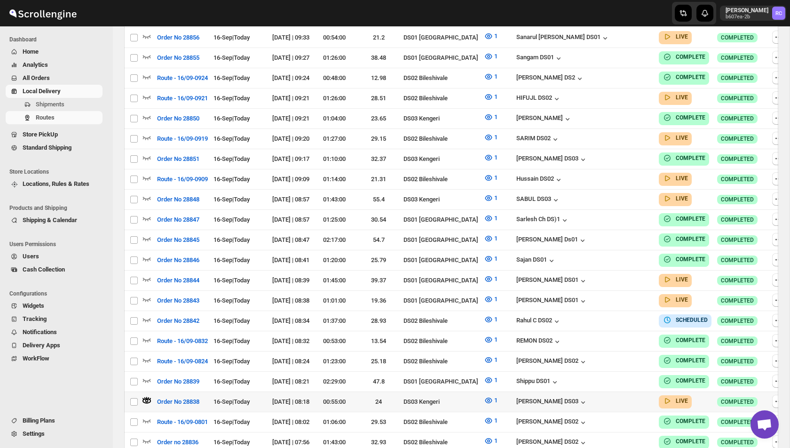
scroll to position [0, 0]
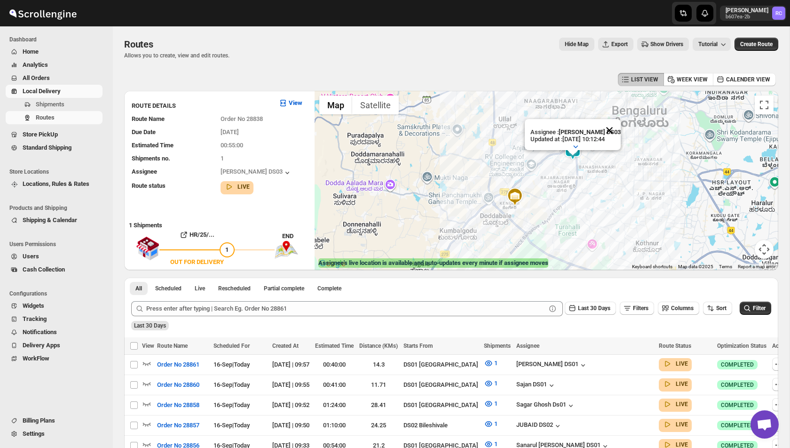
click at [613, 129] on button "Close" at bounding box center [609, 130] width 23 height 23
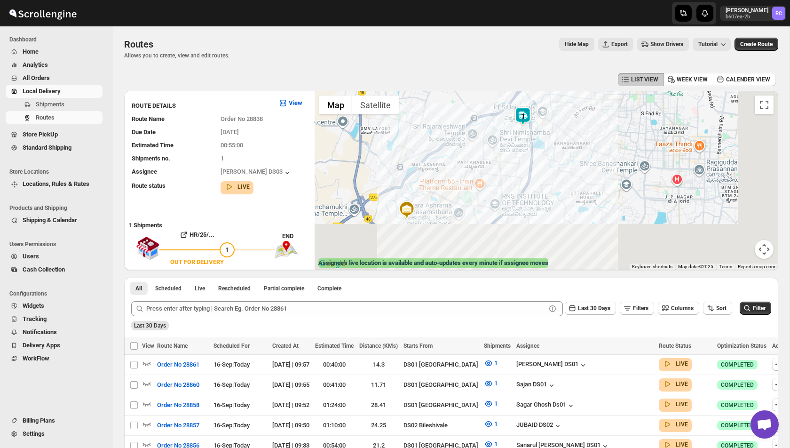
drag, startPoint x: 509, startPoint y: 219, endPoint x: 490, endPoint y: 137, distance: 84.5
click at [490, 137] on div at bounding box center [547, 180] width 464 height 179
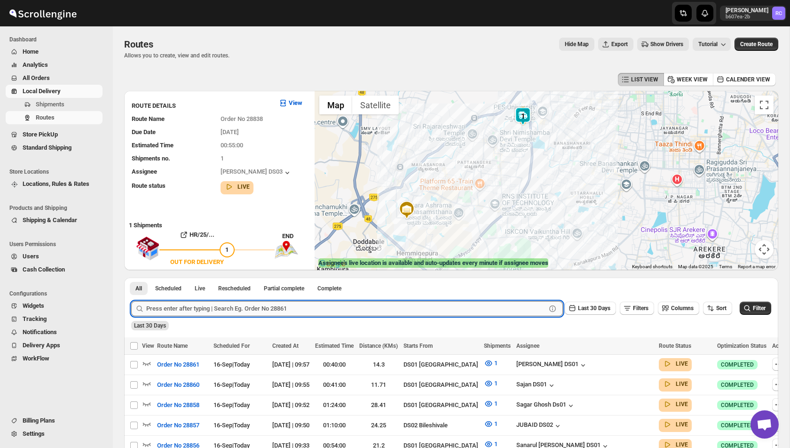
click at [174, 305] on input "text" at bounding box center [346, 308] width 400 height 15
paste input "28852"
type input "28852"
click at [131, 278] on button "Submit" at bounding box center [144, 283] width 27 height 10
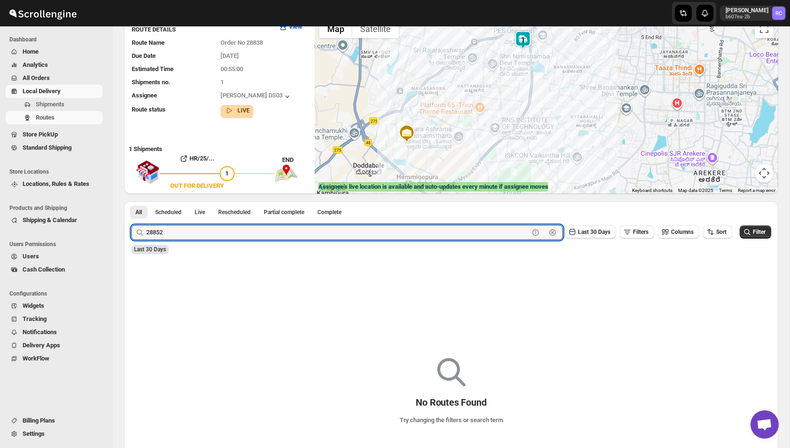
scroll to position [86, 0]
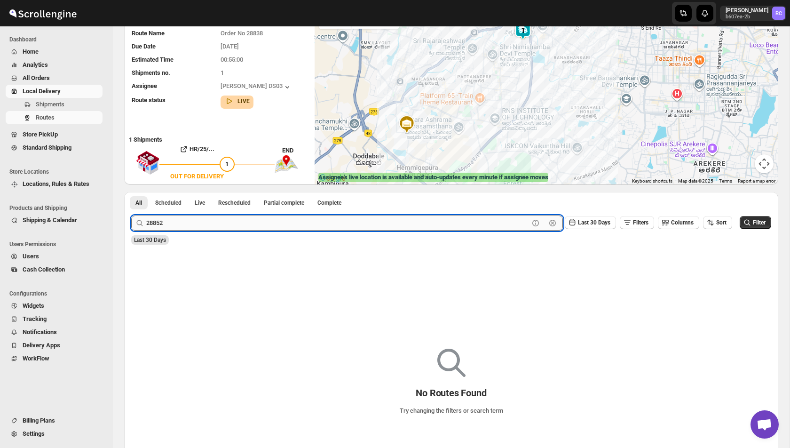
click at [180, 225] on input "28852" at bounding box center [337, 222] width 383 height 15
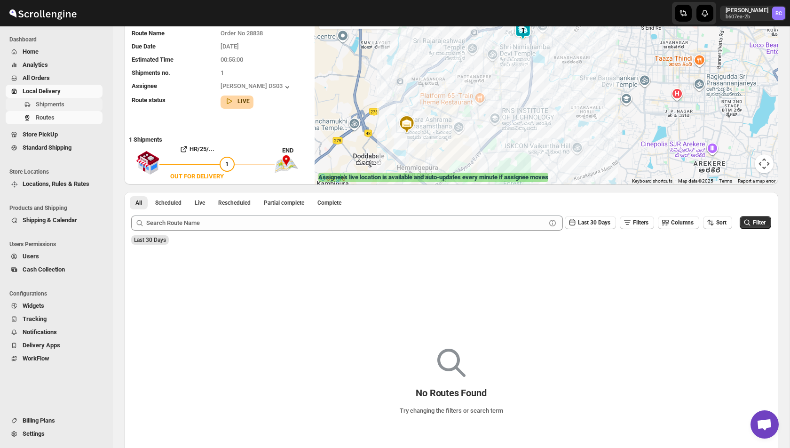
click at [61, 102] on span "Shipments" at bounding box center [50, 104] width 29 height 7
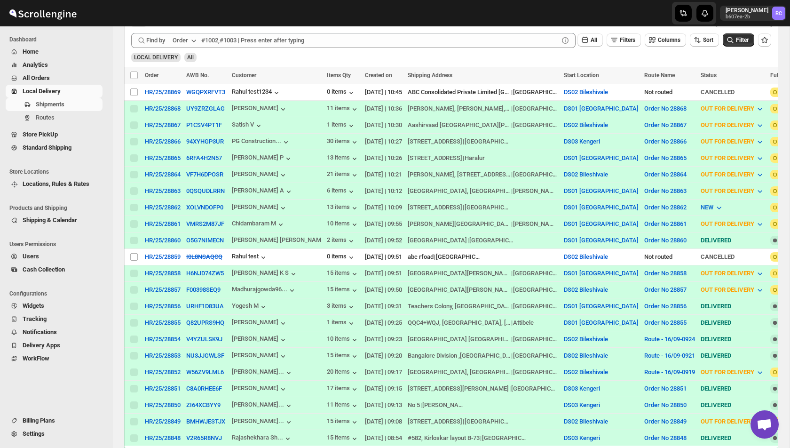
scroll to position [199, 0]
click at [205, 371] on button "W56ZV9LML6" at bounding box center [205, 372] width 38 height 7
click at [644, 371] on button "Route - 16/09-0919" at bounding box center [669, 372] width 51 height 7
click at [652, 368] on div "Route - 16/09-0919" at bounding box center [669, 372] width 51 height 9
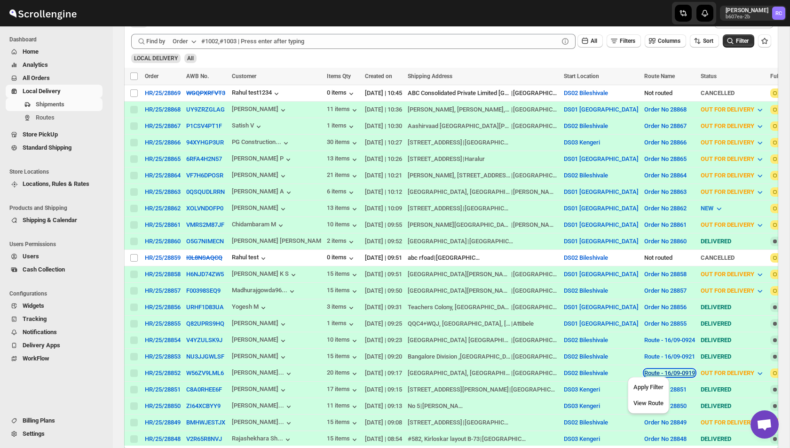
click at [646, 371] on button "Route - 16/09-0919" at bounding box center [669, 372] width 51 height 7
click at [655, 406] on span "View Route" at bounding box center [649, 402] width 30 height 7
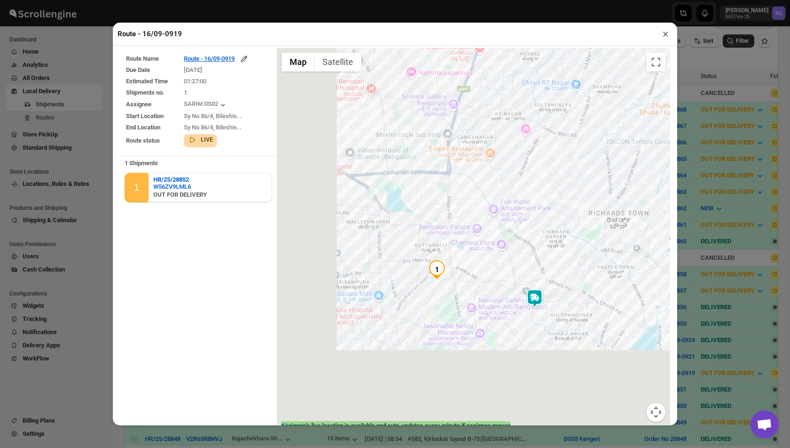
drag, startPoint x: 340, startPoint y: 342, endPoint x: 414, endPoint y: 256, distance: 113.4
click at [414, 256] on div at bounding box center [473, 240] width 393 height 385
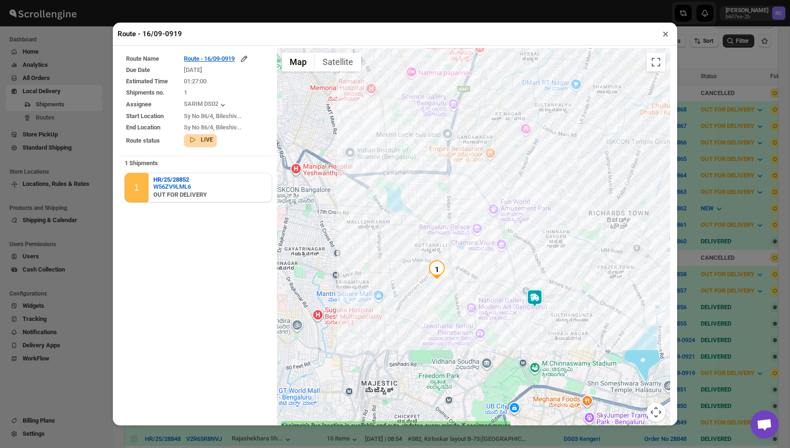
click at [530, 298] on img at bounding box center [534, 298] width 19 height 19
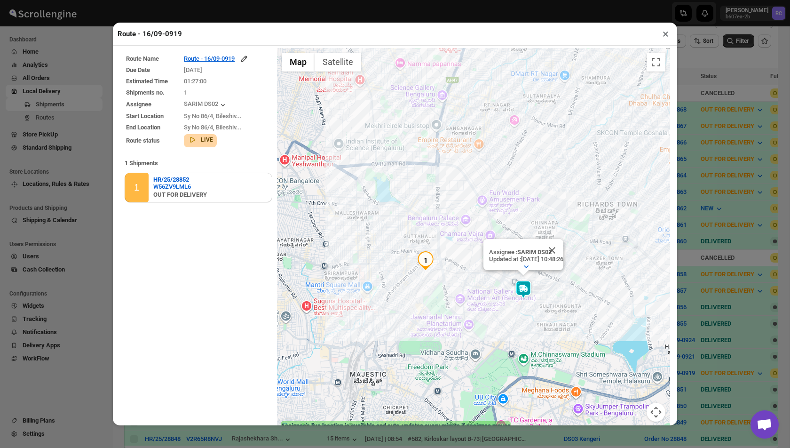
drag, startPoint x: 439, startPoint y: 311, endPoint x: 418, endPoint y: 294, distance: 27.5
click at [418, 294] on div "Assignee : SARIM DS02 Updated at : 16/09/2025, 10:48:26 Duty mode Enabled Batte…" at bounding box center [473, 240] width 393 height 385
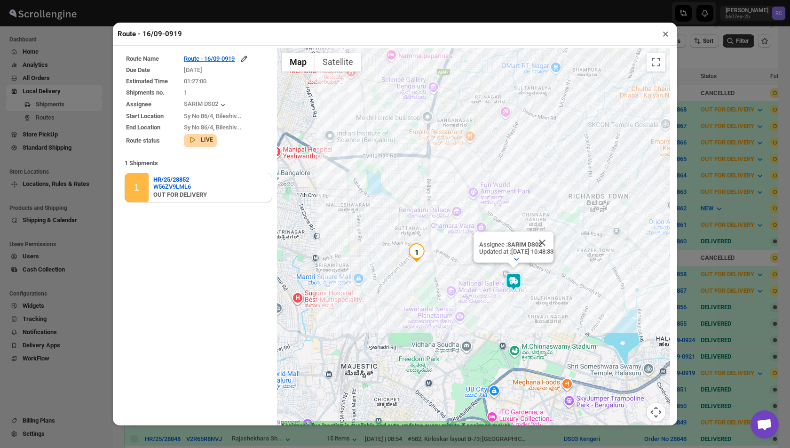
click at [660, 36] on button "×" at bounding box center [666, 33] width 14 height 13
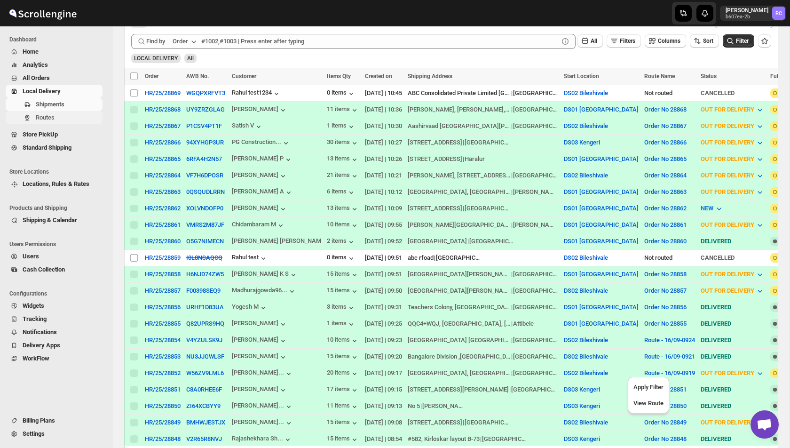
click at [52, 115] on span "Routes" at bounding box center [45, 117] width 19 height 7
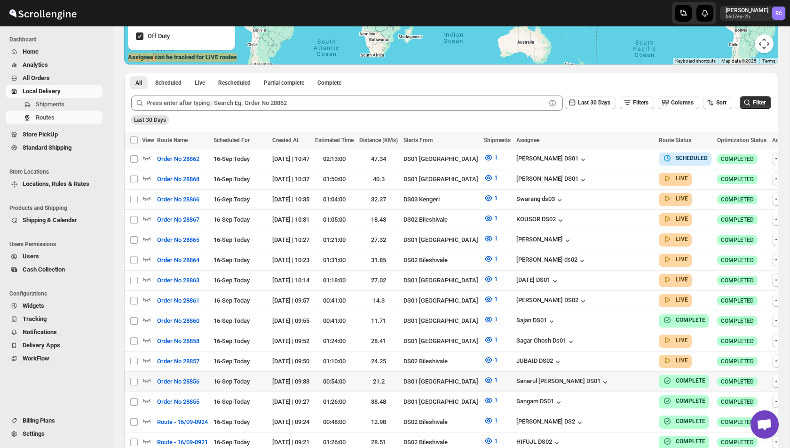
scroll to position [425, 0]
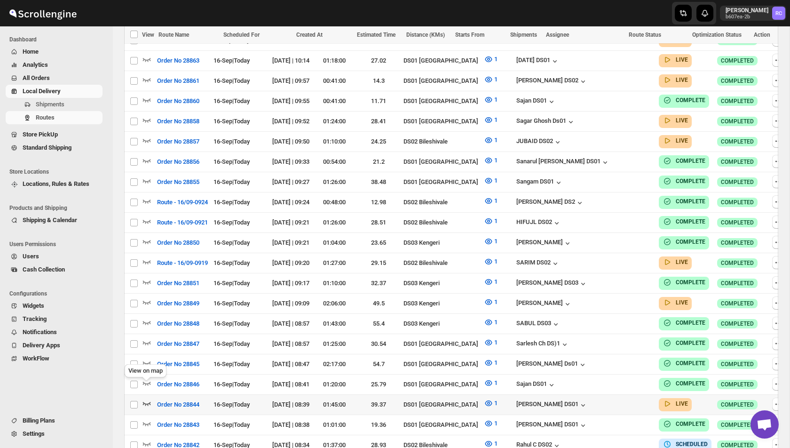
click at [145, 398] on icon "button" at bounding box center [146, 402] width 9 height 9
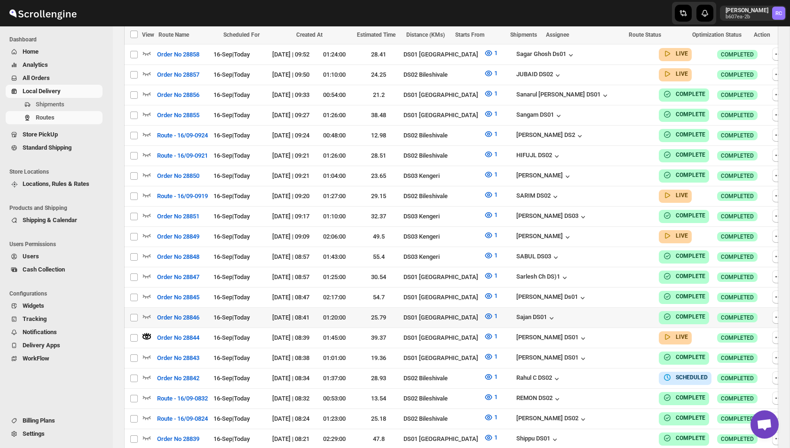
scroll to position [0, 0]
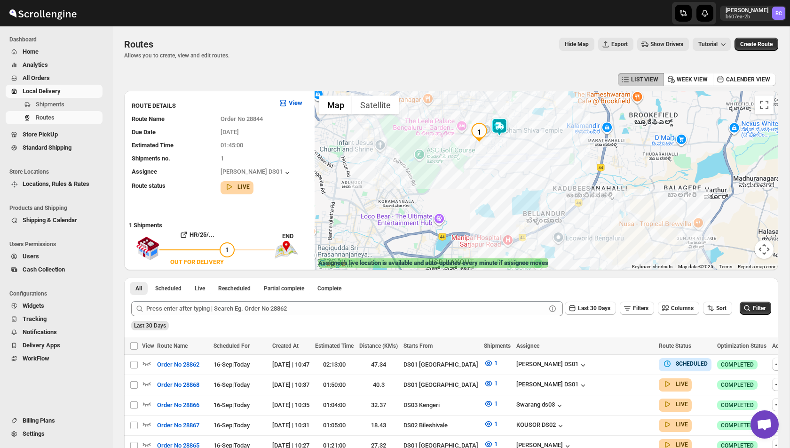
drag, startPoint x: 500, startPoint y: 107, endPoint x: 496, endPoint y: 140, distance: 33.1
click at [496, 136] on img at bounding box center [499, 127] width 19 height 19
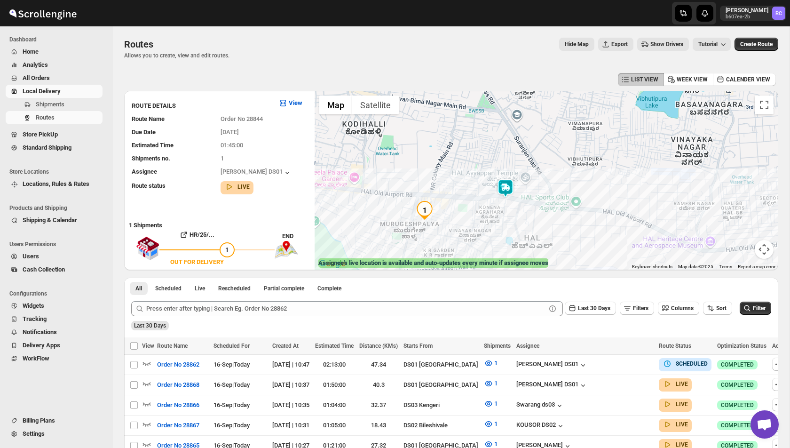
click at [507, 187] on img at bounding box center [505, 188] width 19 height 19
click at [54, 74] on span "All Orders" at bounding box center [62, 77] width 78 height 9
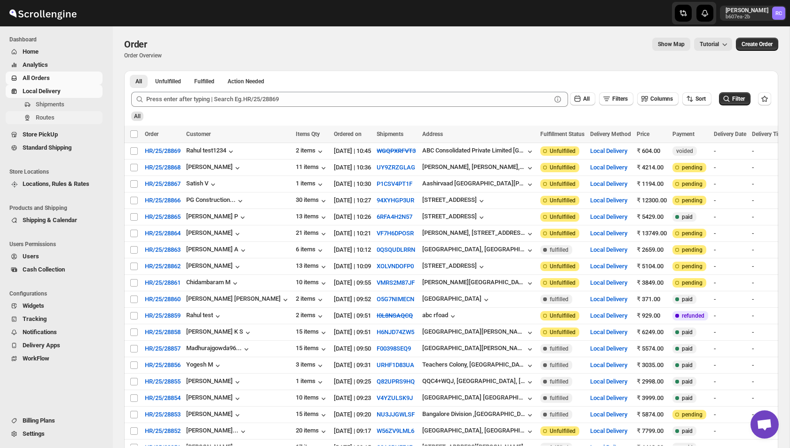
click at [59, 116] on span "Routes" at bounding box center [68, 117] width 65 height 9
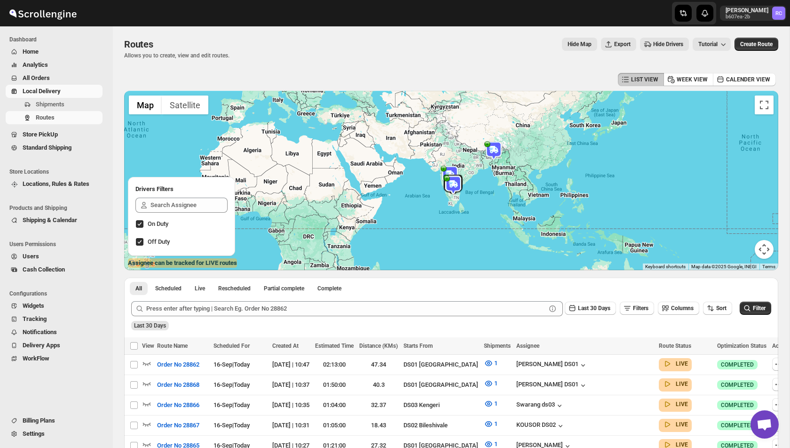
click at [160, 243] on span "Off Duty" at bounding box center [159, 241] width 22 height 7
click at [143, 243] on input "Off Duty" at bounding box center [140, 242] width 8 height 8
checkbox input "false"
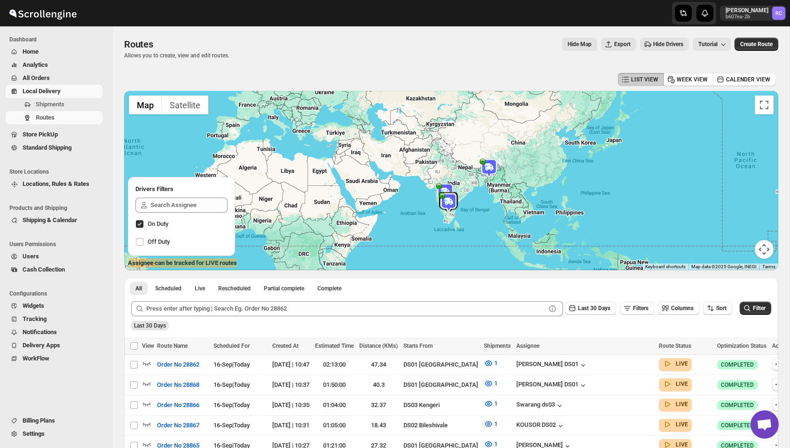
click at [159, 223] on span "On Duty" at bounding box center [158, 223] width 21 height 7
click at [143, 223] on input "On Duty" at bounding box center [140, 224] width 8 height 8
checkbox input "true"
click at [173, 205] on input "text" at bounding box center [189, 205] width 77 height 15
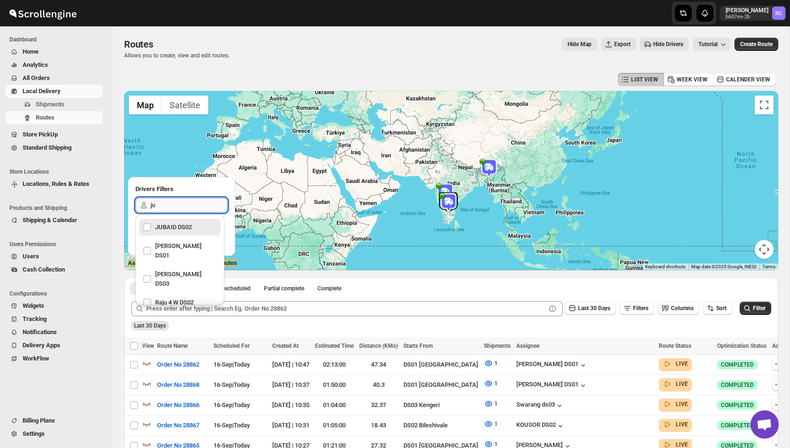
type input "jub"
click at [172, 226] on div "JUBAID DS02" at bounding box center [180, 227] width 74 height 13
checkbox input "true"
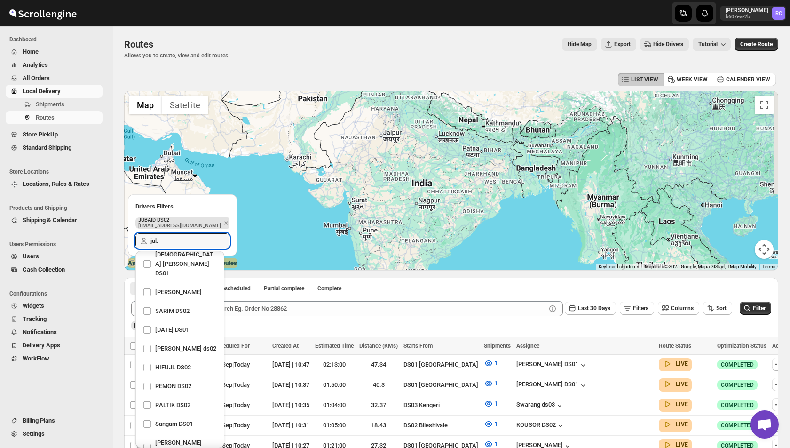
type input "jub"
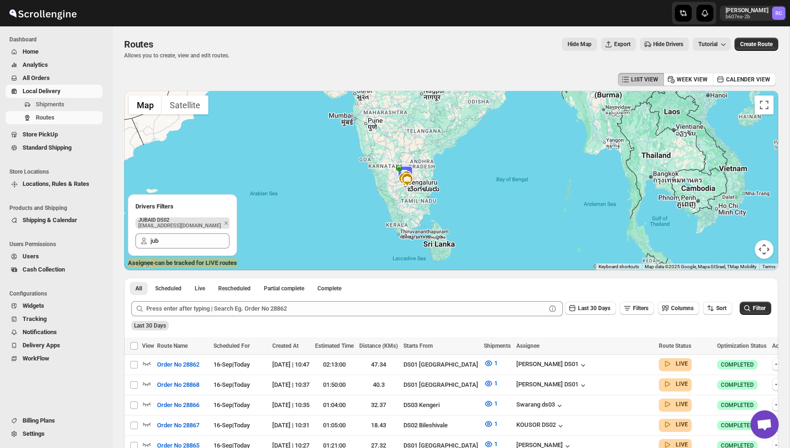
drag, startPoint x: 405, startPoint y: 254, endPoint x: 410, endPoint y: 143, distance: 110.2
click at [410, 143] on div at bounding box center [451, 180] width 654 height 179
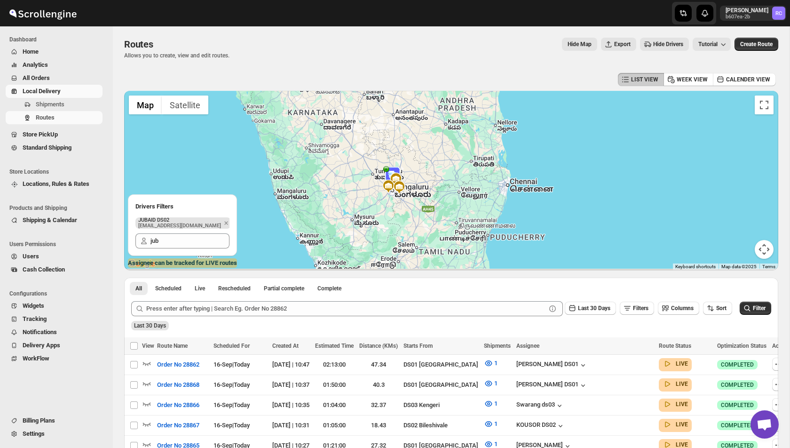
drag, startPoint x: 382, startPoint y: 228, endPoint x: 386, endPoint y: 145, distance: 82.9
click at [386, 145] on div at bounding box center [451, 180] width 654 height 179
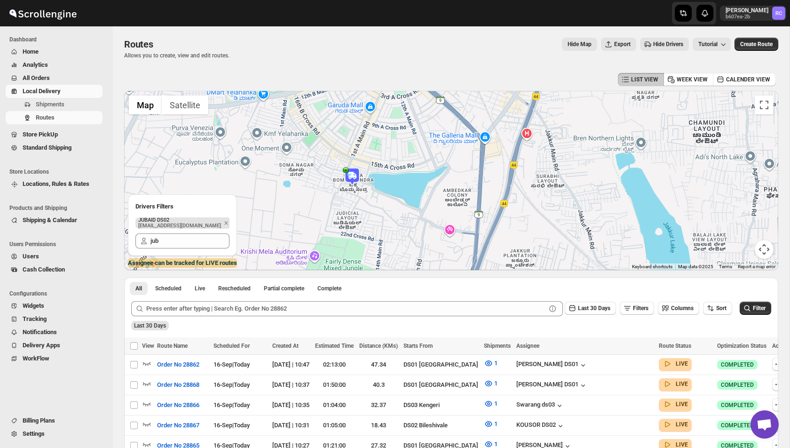
click at [351, 177] on img at bounding box center [352, 176] width 19 height 19
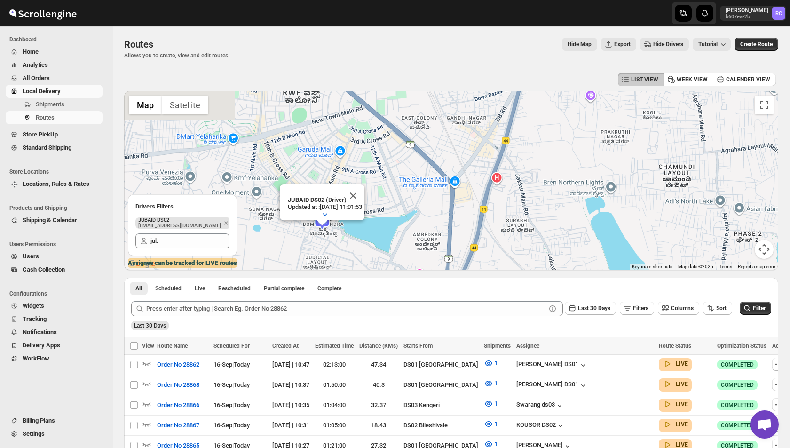
drag, startPoint x: 366, startPoint y: 151, endPoint x: 494, endPoint y: 138, distance: 128.6
click at [494, 138] on div "To navigate, press the arrow keys. JUBAID DS02 (Driver) Updated at : 16/09/2025…" at bounding box center [451, 180] width 654 height 179
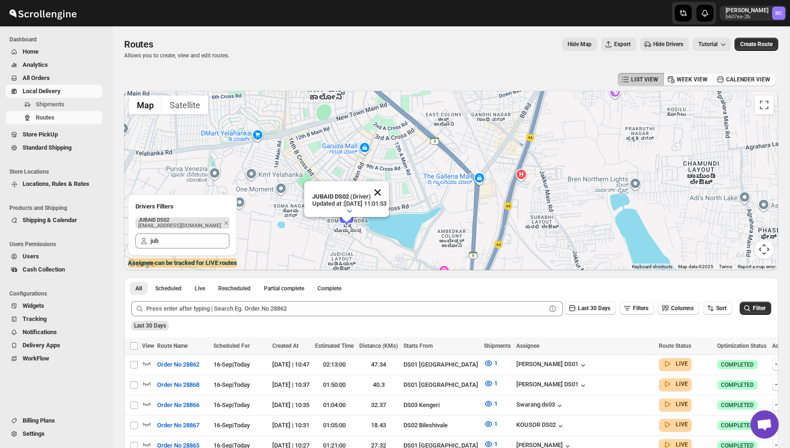
click at [387, 188] on button "Close" at bounding box center [377, 192] width 23 height 23
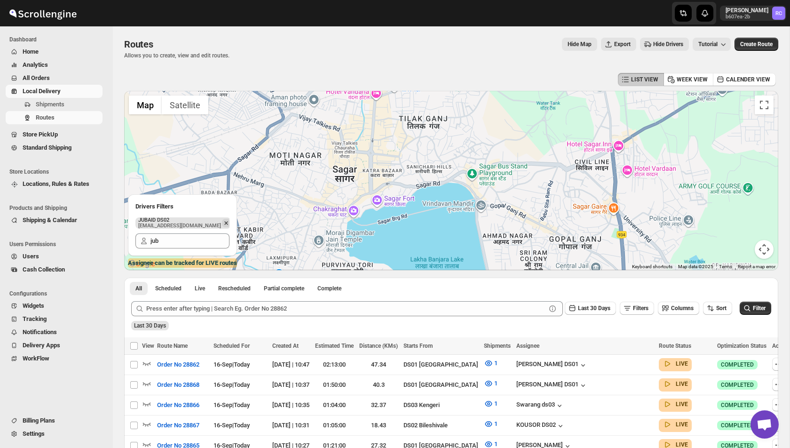
click at [222, 220] on icon "Remove" at bounding box center [226, 223] width 8 height 8
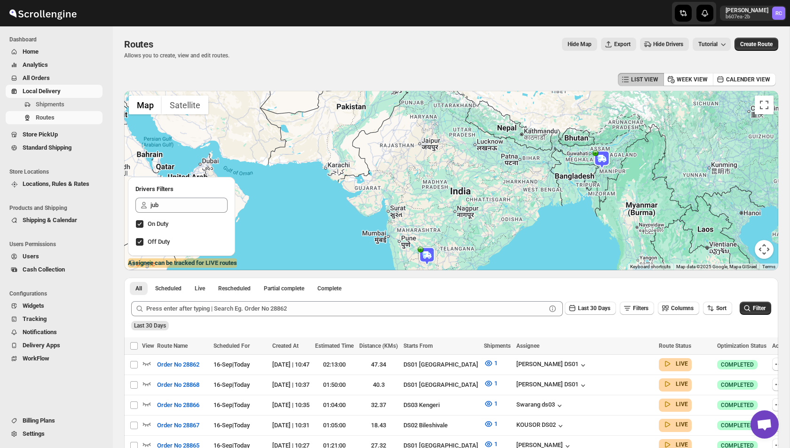
click at [239, 296] on div "All Scheduled Live Rescheduled Partial complete Complete More views All Schedul…" at bounding box center [255, 288] width 263 height 21
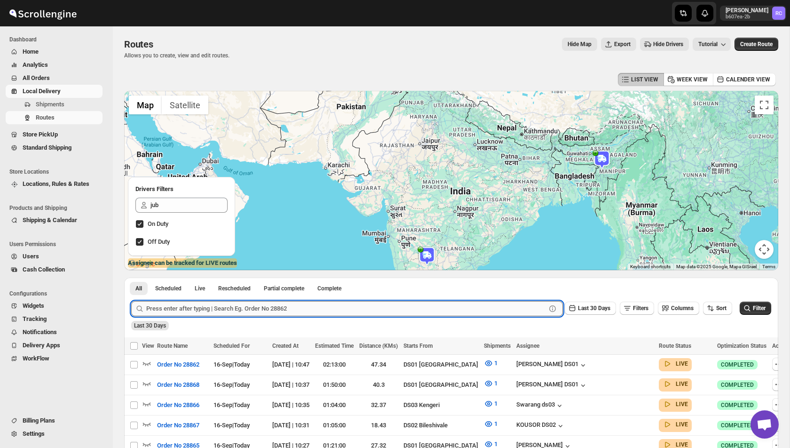
click at [165, 306] on input "text" at bounding box center [346, 308] width 400 height 15
paste input "28868"
type input "28868"
click at [131, 278] on button "Submit" at bounding box center [144, 283] width 27 height 10
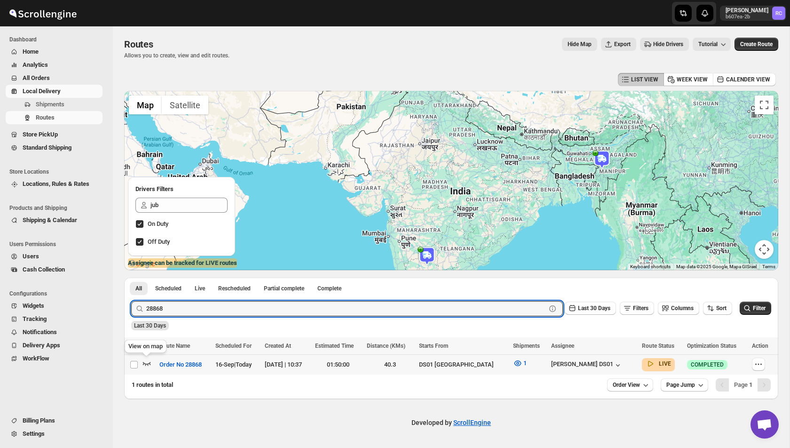
click at [146, 362] on icon "button" at bounding box center [146, 362] width 9 height 9
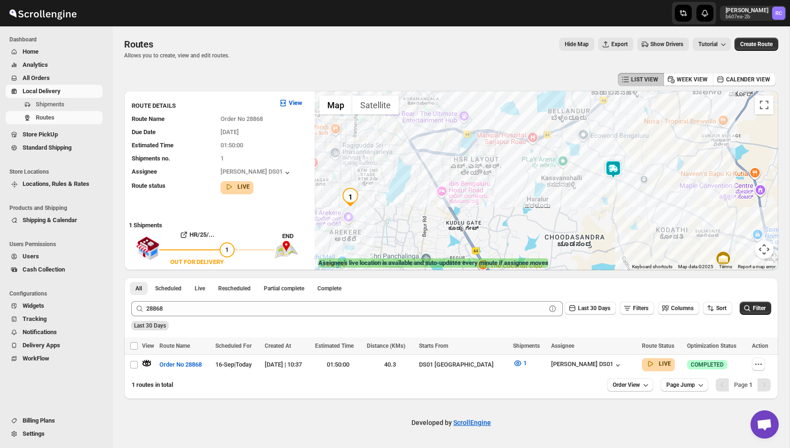
drag, startPoint x: 494, startPoint y: 162, endPoint x: 541, endPoint y: 152, distance: 47.7
click at [541, 152] on div "To navigate, press the arrow keys." at bounding box center [547, 180] width 464 height 179
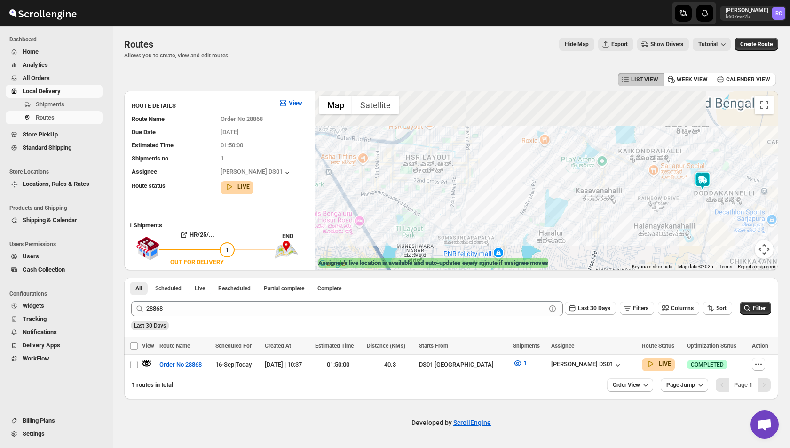
drag, startPoint x: 637, startPoint y: 137, endPoint x: 631, endPoint y: 197, distance: 60.1
click at [631, 197] on div "To navigate, press the arrow keys." at bounding box center [547, 180] width 464 height 179
